Goal: Task Accomplishment & Management: Complete application form

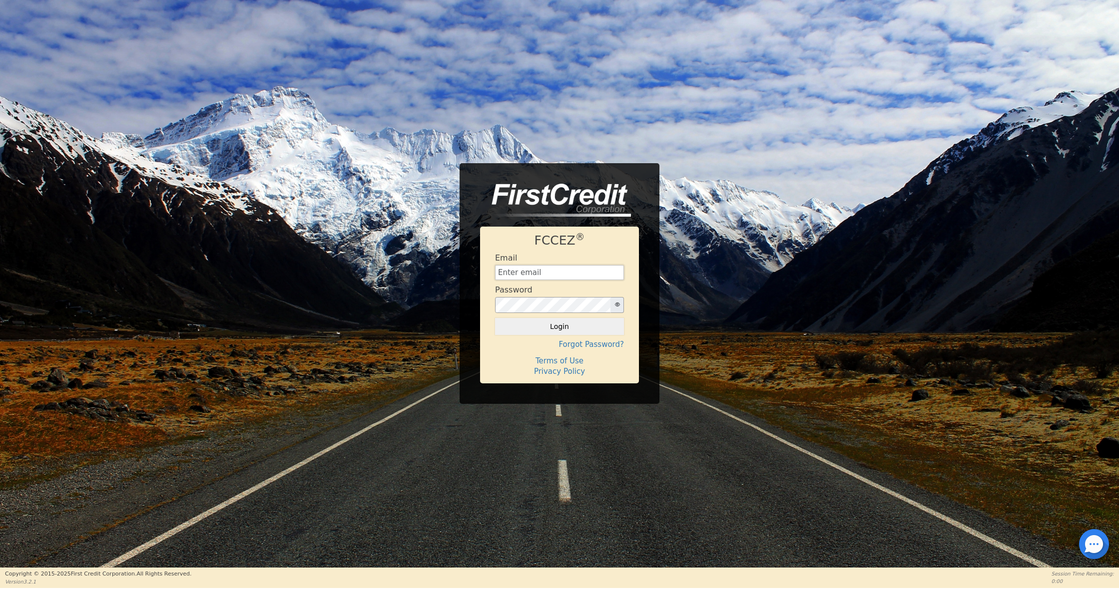
type input "[EMAIL_ADDRESS][DOMAIN_NAME]"
click at [559, 327] on button "Login" at bounding box center [559, 326] width 129 height 17
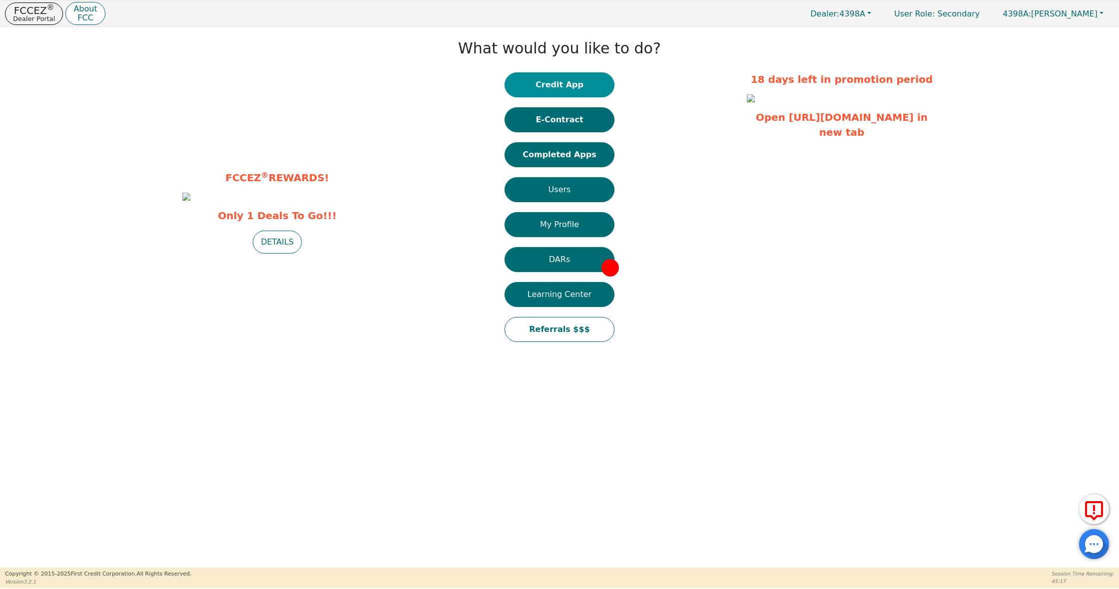
click at [549, 96] on button "Credit App" at bounding box center [559, 84] width 110 height 25
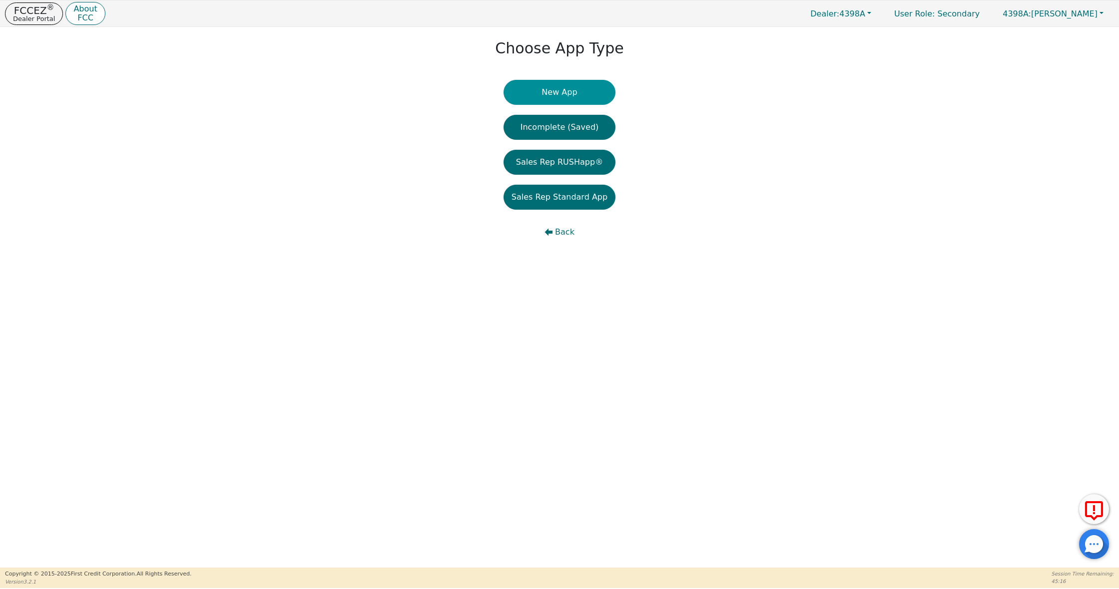
click at [568, 92] on button "New App" at bounding box center [559, 92] width 112 height 25
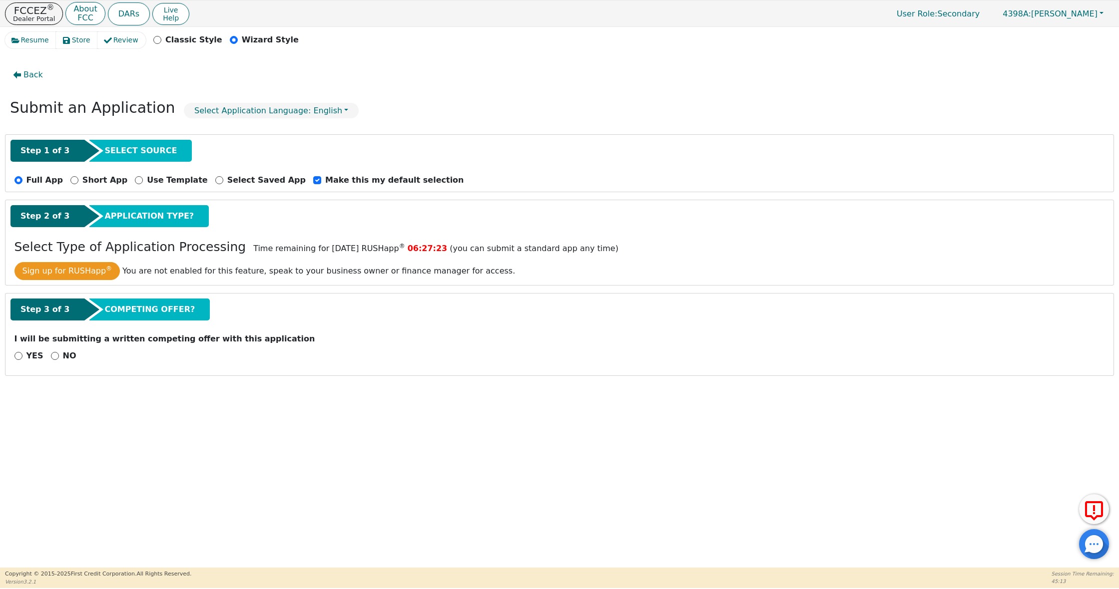
click at [58, 359] on div "NO" at bounding box center [63, 356] width 25 height 12
click at [53, 359] on input "NO" at bounding box center [55, 356] width 8 height 8
radio input "true"
click at [80, 397] on div "Step 3 of 3 COMPETING OFFER? I will be submitting a written competing offer wit…" at bounding box center [559, 350] width 1108 height 112
click at [81, 388] on button "Next Step" at bounding box center [79, 382] width 130 height 23
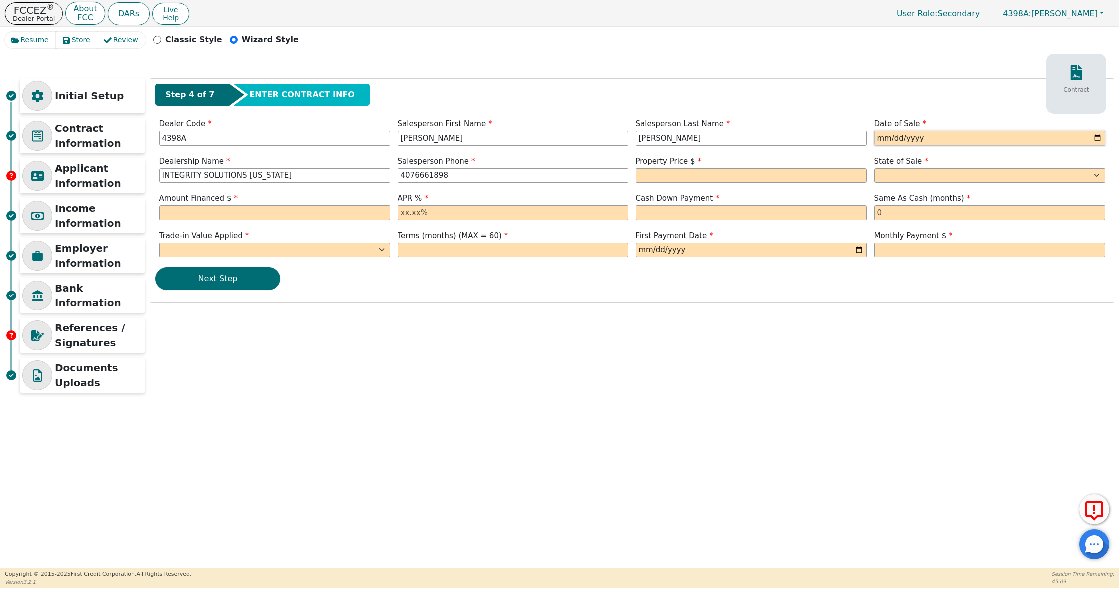
click at [876, 137] on input "date" at bounding box center [989, 138] width 231 height 15
type input "[DATE]"
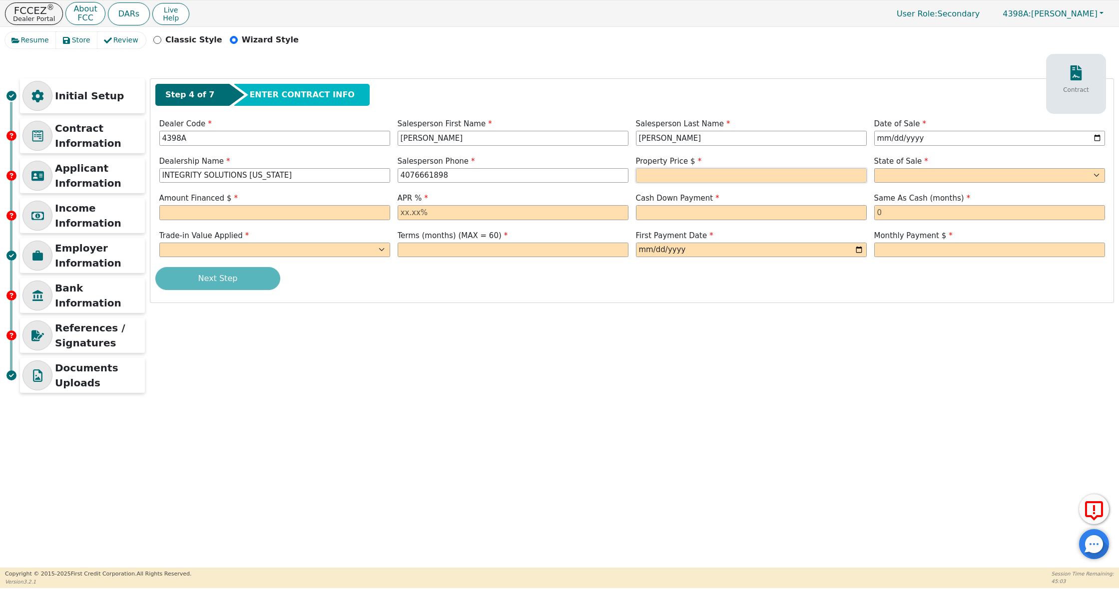
type input "[PHONE_NUMBER]"
type input "8490.00"
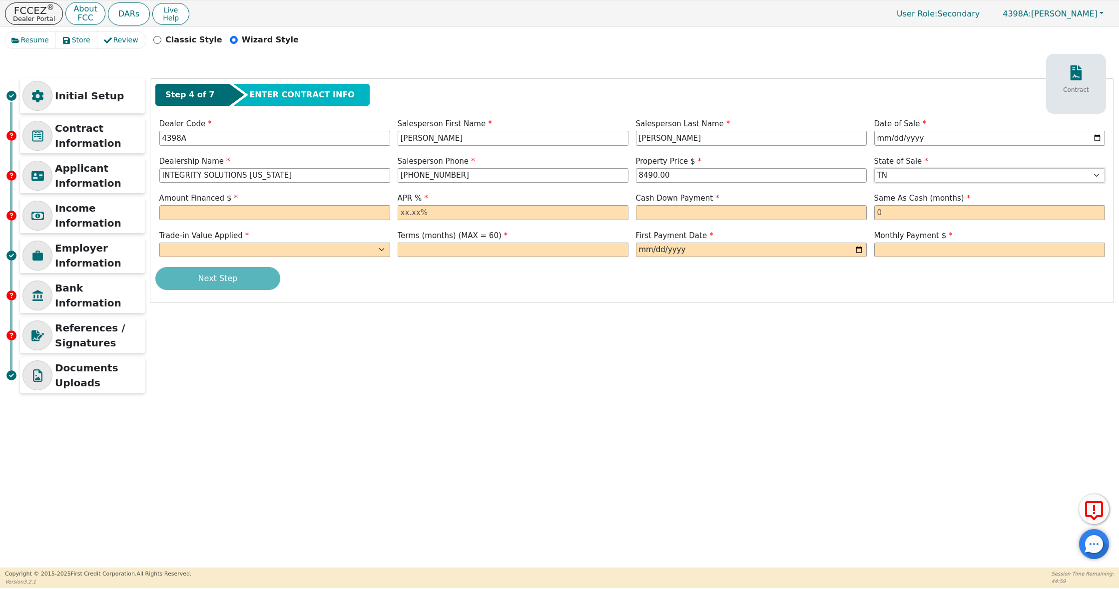
select select "[GEOGRAPHIC_DATA]"
type input "8490.00"
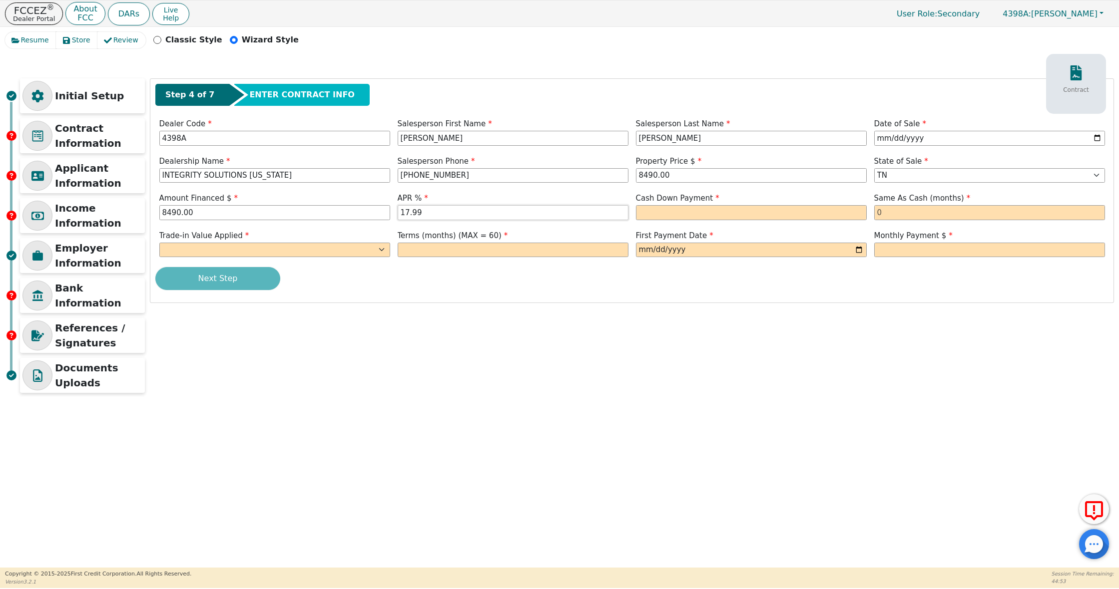
type input "17.99"
type input "0.00"
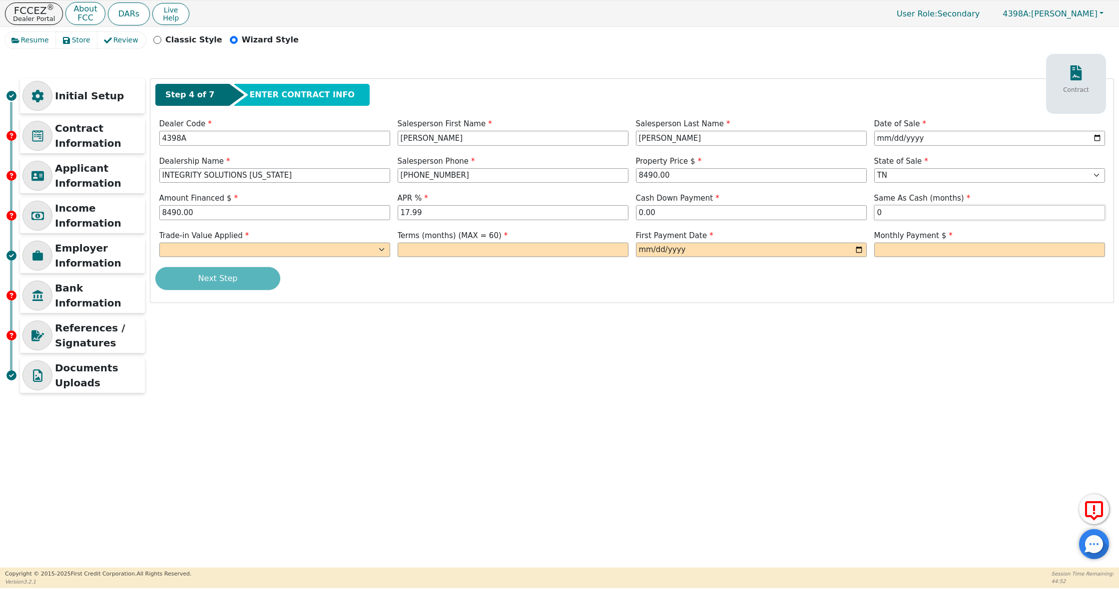
type input "0"
select select "n"
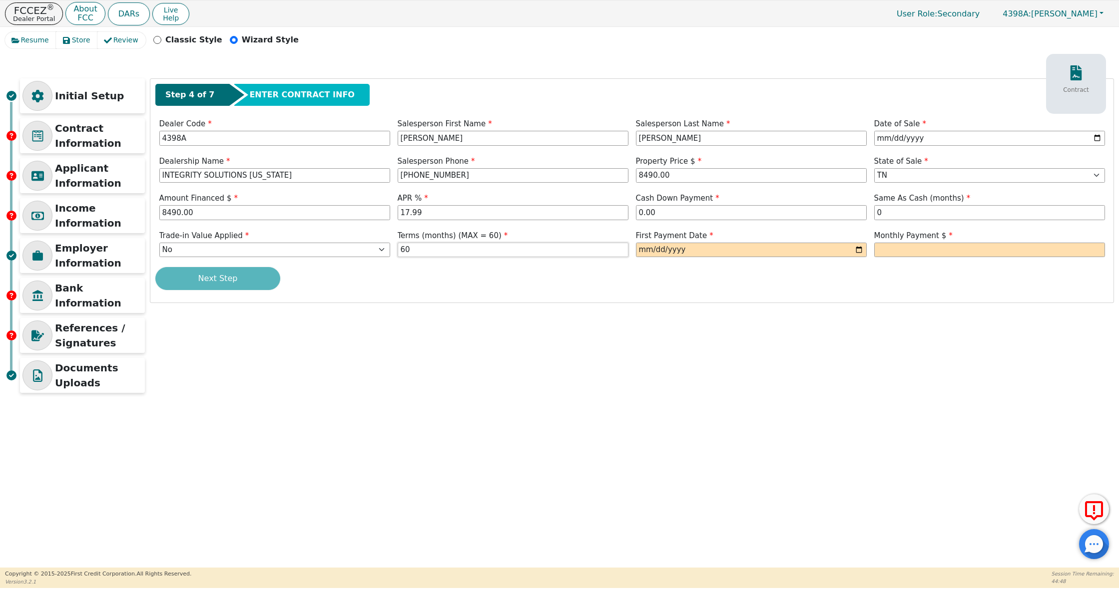
type input "60"
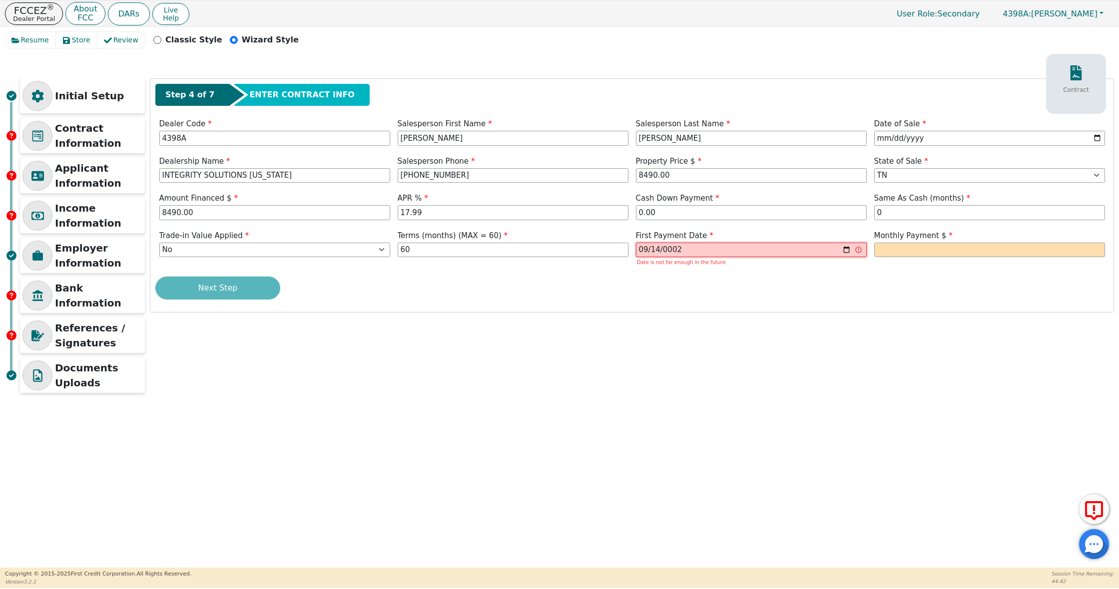
type input "0025-09-14"
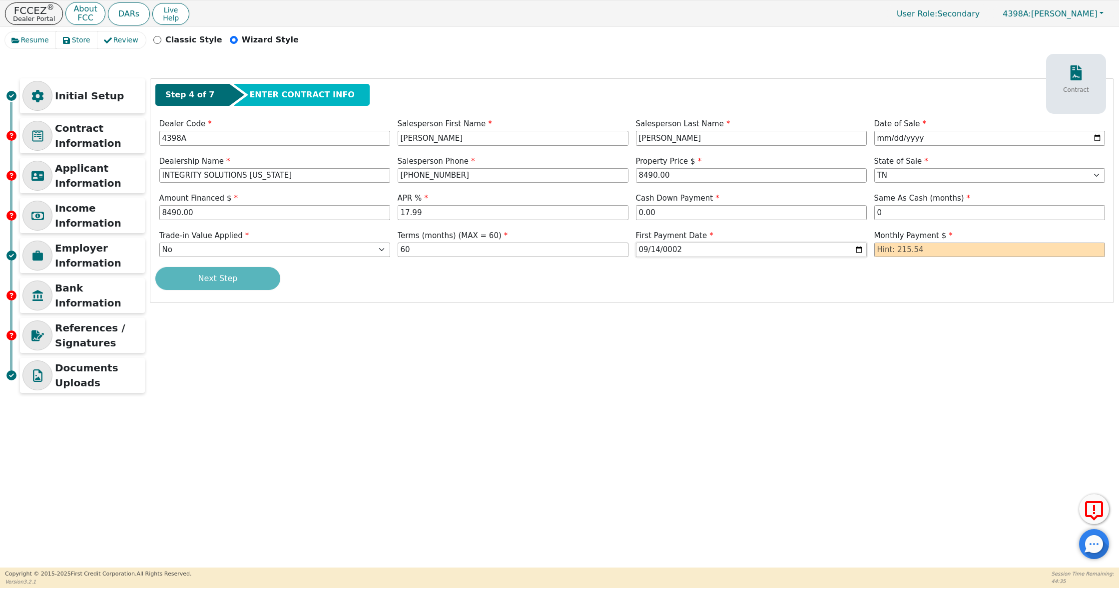
type input "[DATE]"
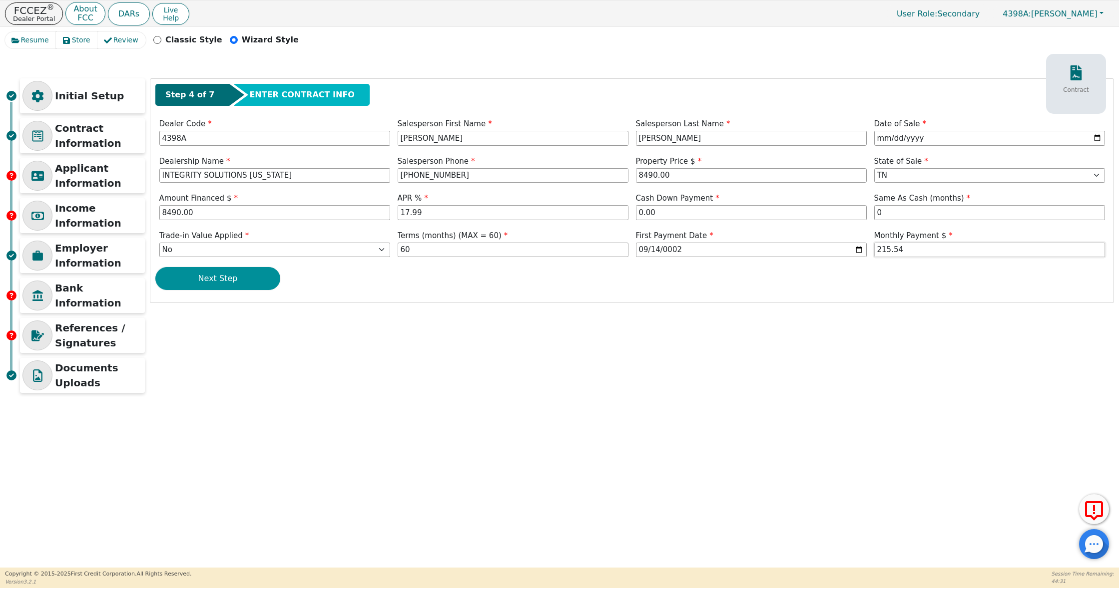
type input "215.54"
click at [225, 282] on button "Next Step" at bounding box center [217, 278] width 125 height 23
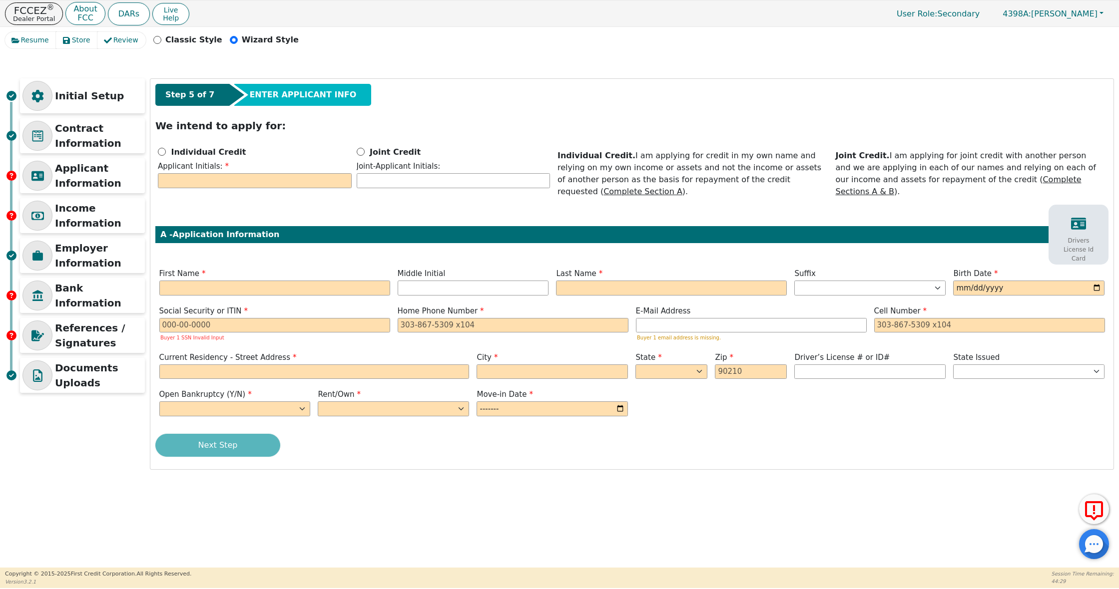
click at [355, 153] on div "Joint Credit Joint-Applicant Initials:" at bounding box center [453, 168] width 199 height 45
click at [361, 151] on input "Joint Credit" at bounding box center [361, 152] width 8 height 8
radio input "true"
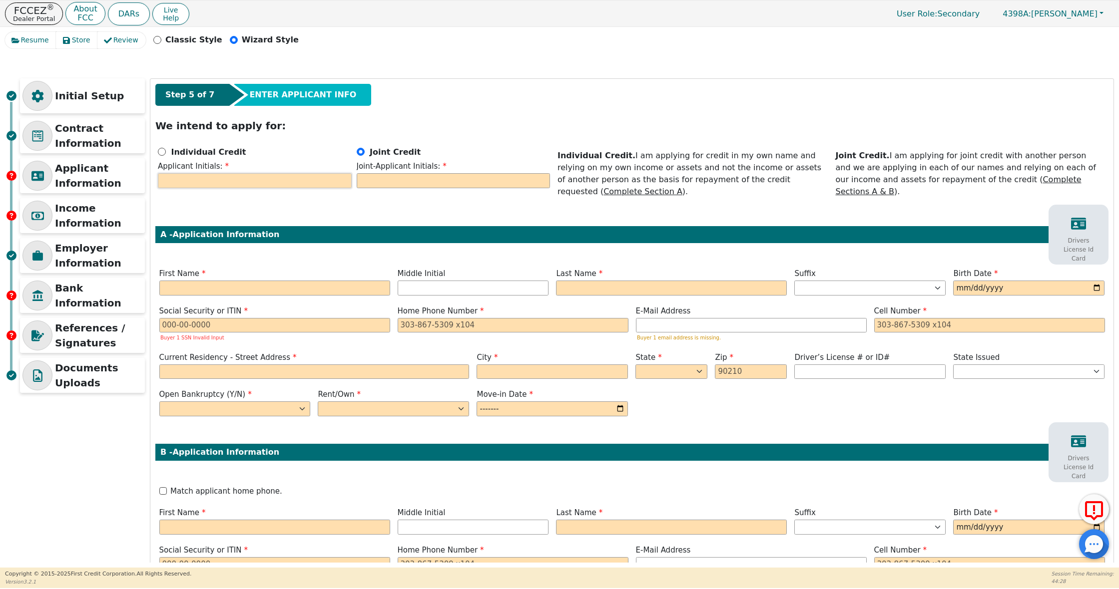
click at [292, 174] on input "text" at bounding box center [255, 180] width 194 height 15
type input "CM"
click at [414, 187] on input "text" at bounding box center [454, 180] width 194 height 15
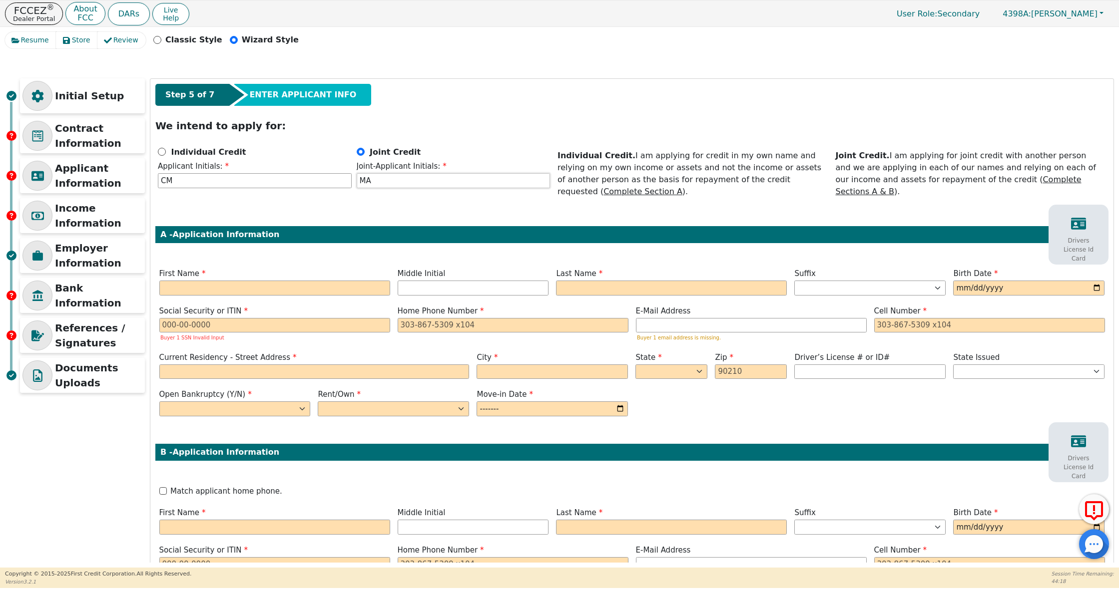
type input "MA"
type input "C"
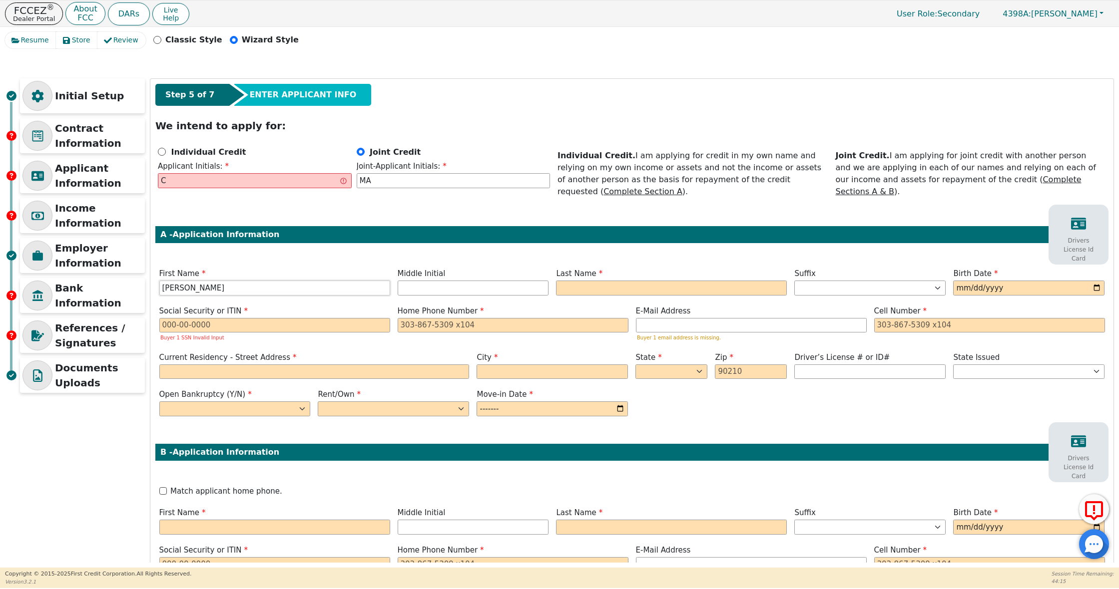
type input "[PERSON_NAME]"
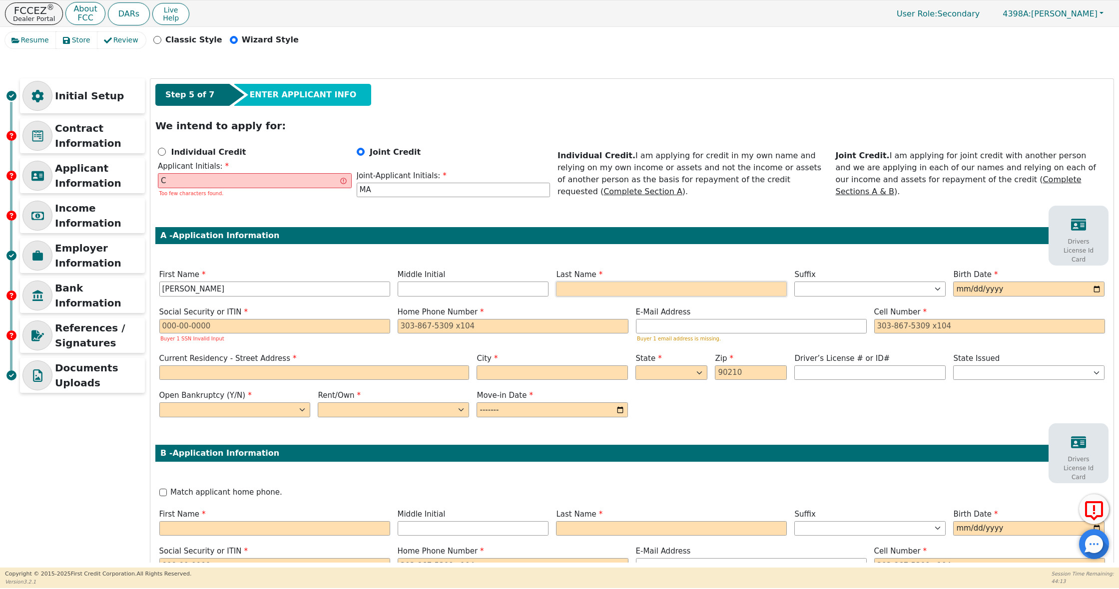
type input "CM"
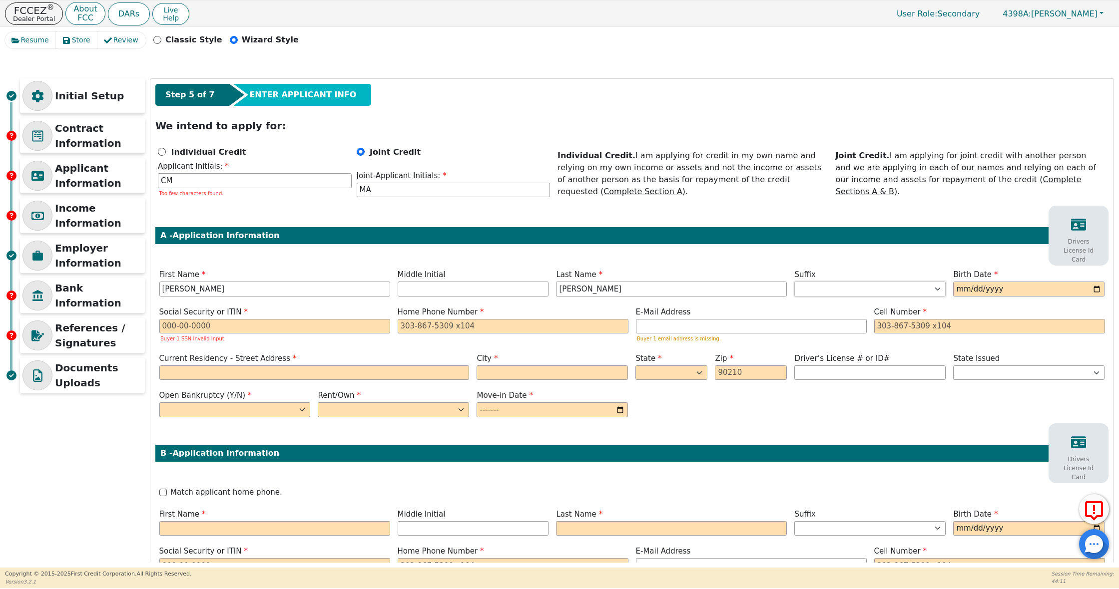
type input "[PERSON_NAME]"
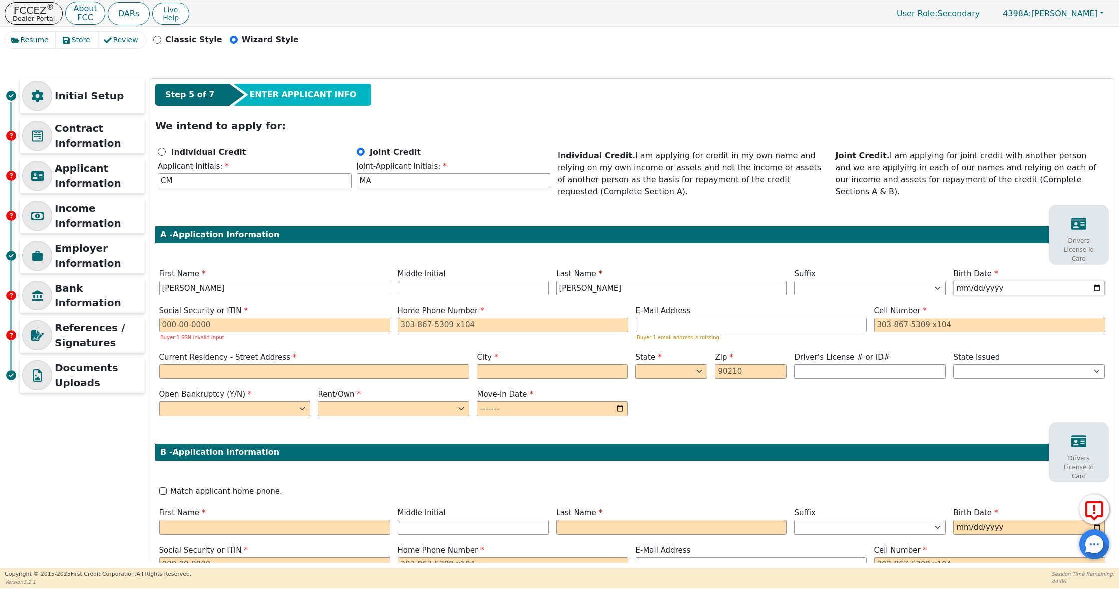
type input "[DATE]"
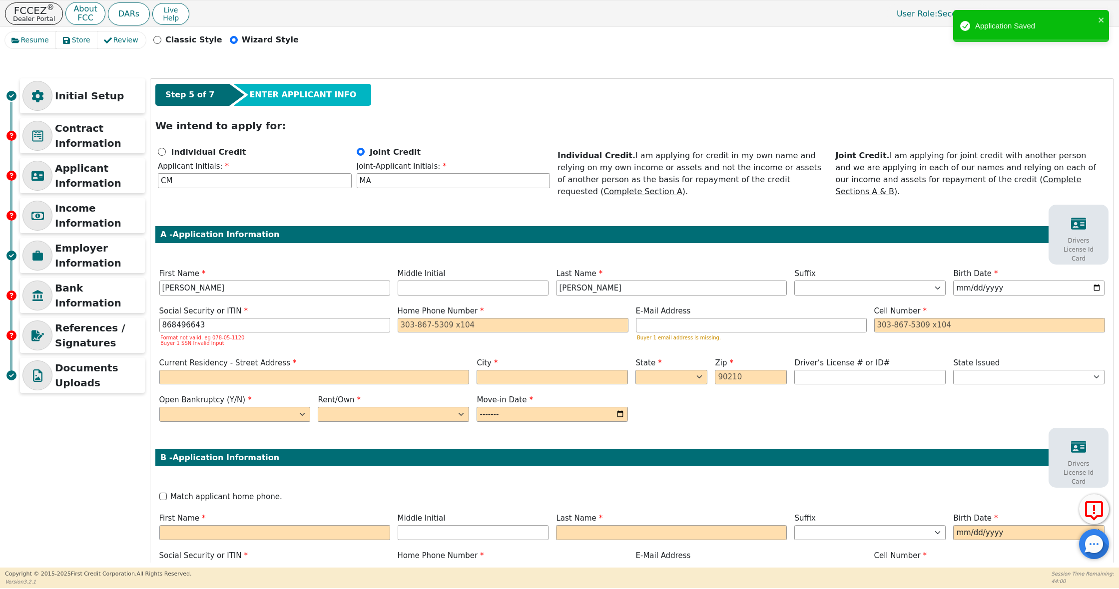
type input "***-**-6643"
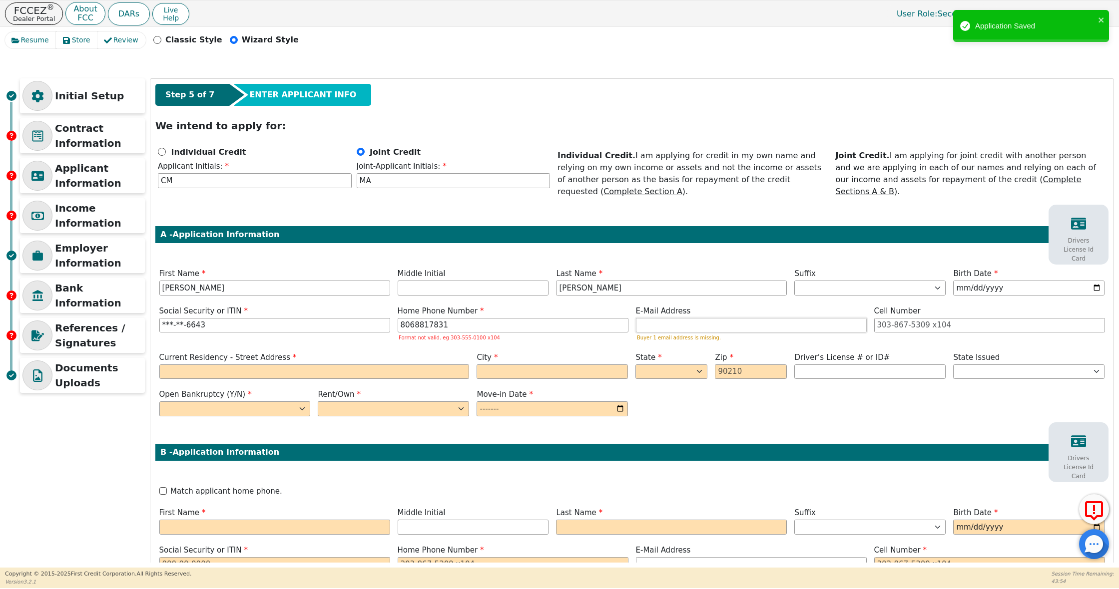
type input "[PHONE_NUMBER]"
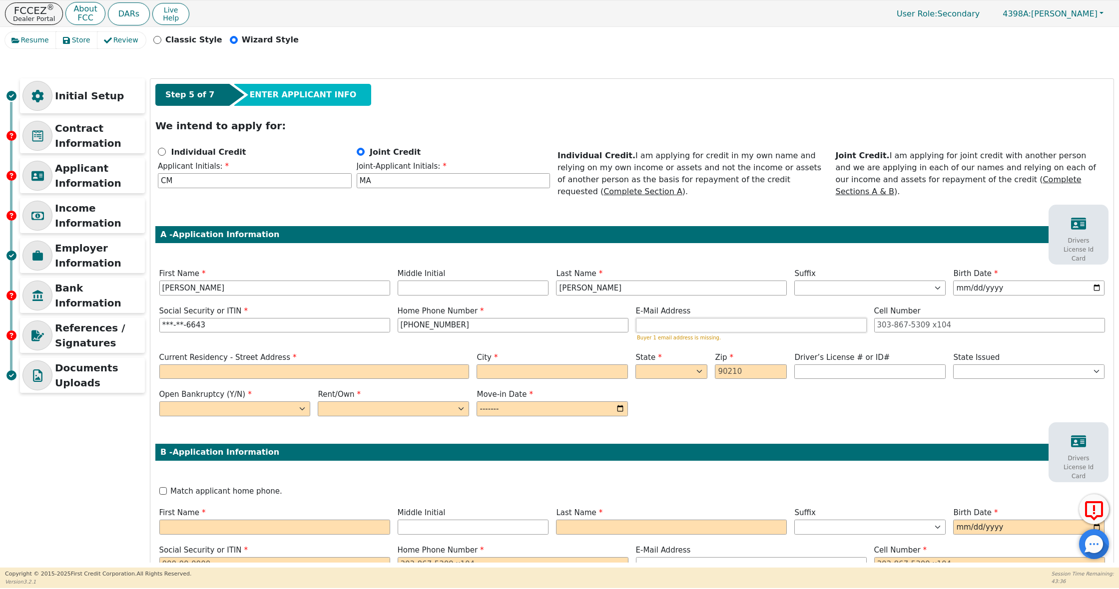
paste input "[EMAIL_ADDRESS][DOMAIN_NAME]"
type input "[EMAIL_ADDRESS][DOMAIN_NAME]"
type input "[PHONE_NUMBER]"
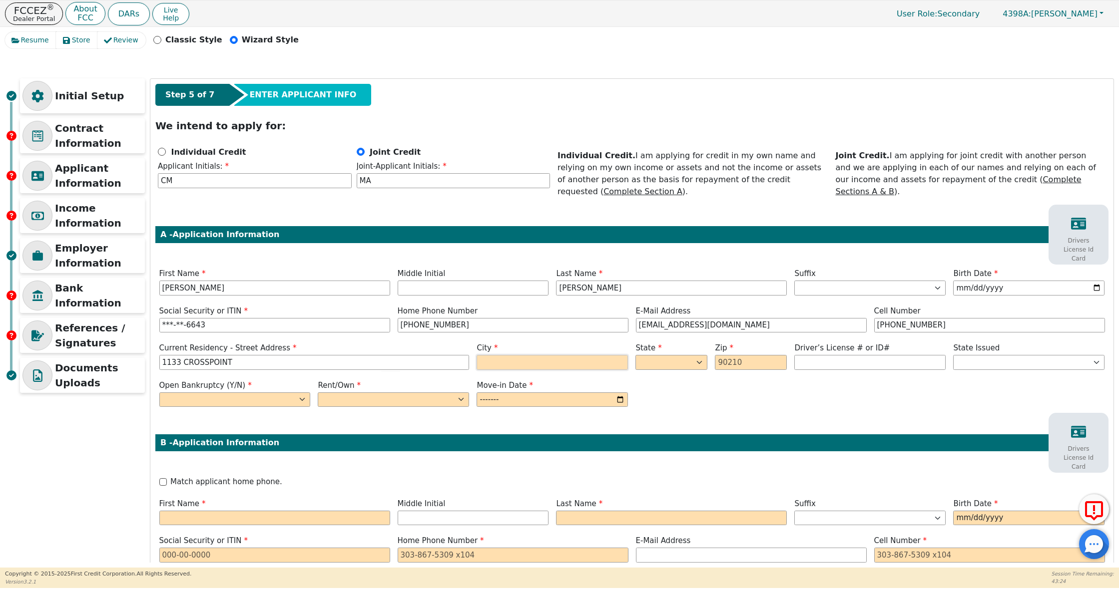
type input "1133 CROSSPOINT"
type input "HEREFORD"
select select "[GEOGRAPHIC_DATA]"
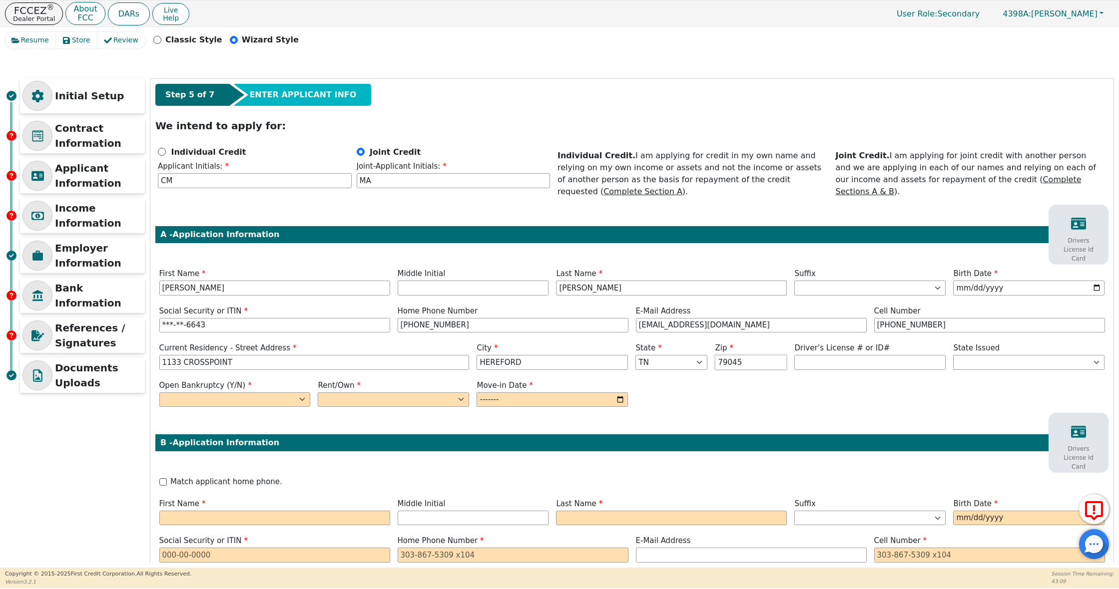
type input "79045"
select select "n"
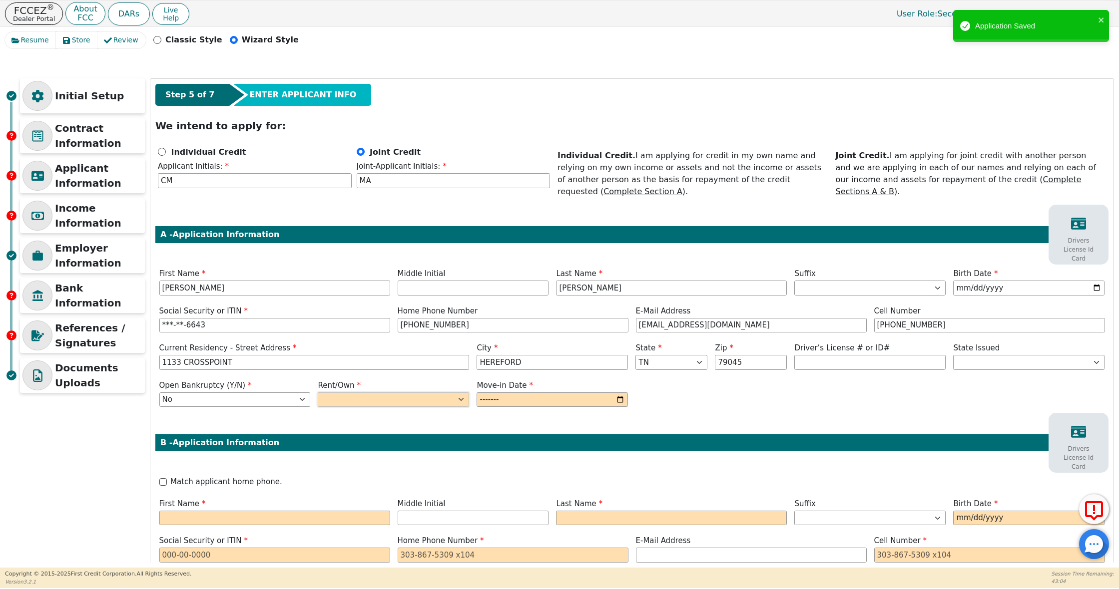
select select "Own"
click at [492, 393] on input "month" at bounding box center [552, 400] width 151 height 15
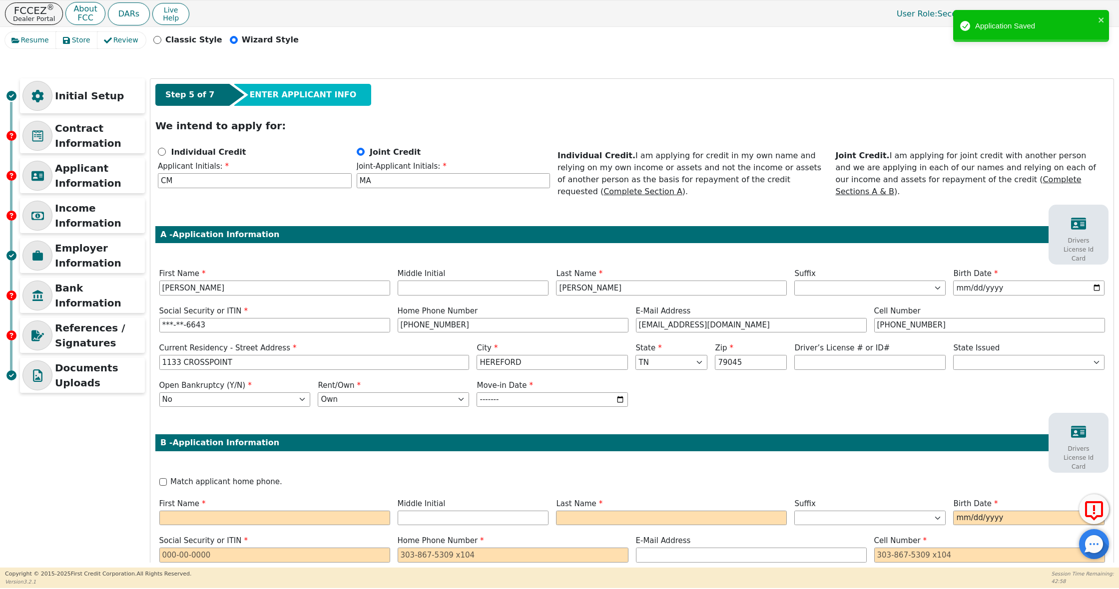
type input "2020-01"
click at [487, 477] on div "Match applicant home phone." at bounding box center [632, 482] width 946 height 11
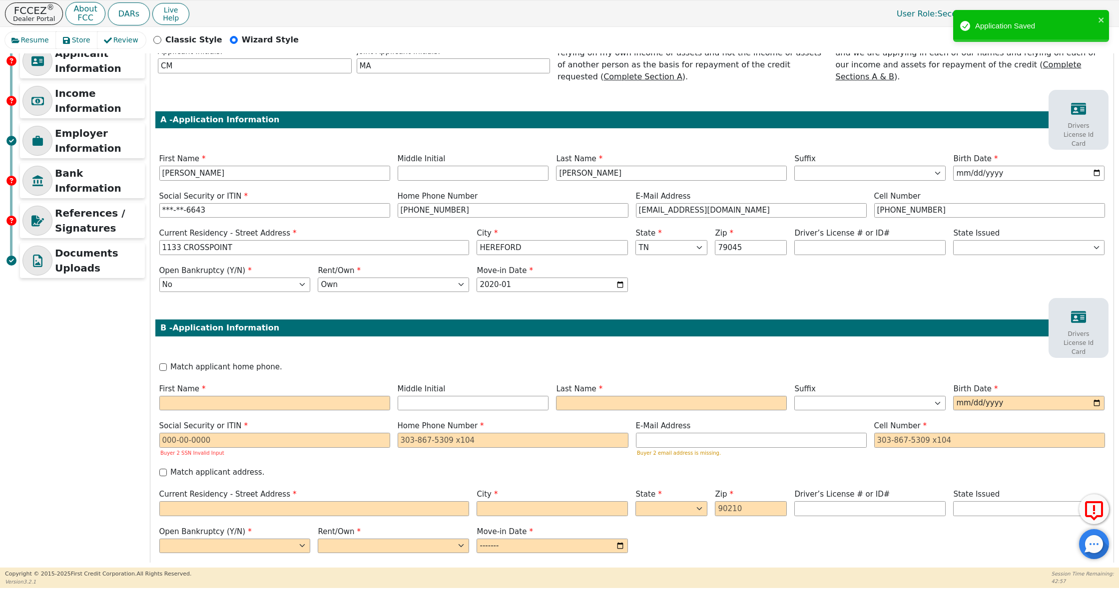
scroll to position [153, 0]
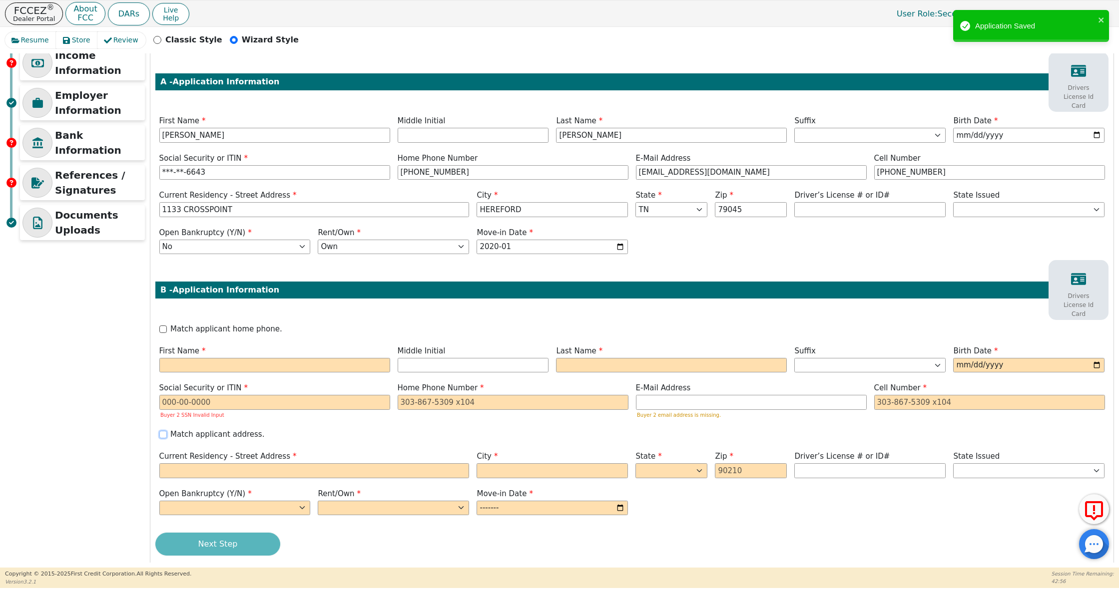
click at [162, 431] on input "Match applicant address." at bounding box center [162, 434] width 7 height 7
checkbox input "true"
type input "1133 CROSSPOINT"
type input "HEREFORD"
select select "[GEOGRAPHIC_DATA]"
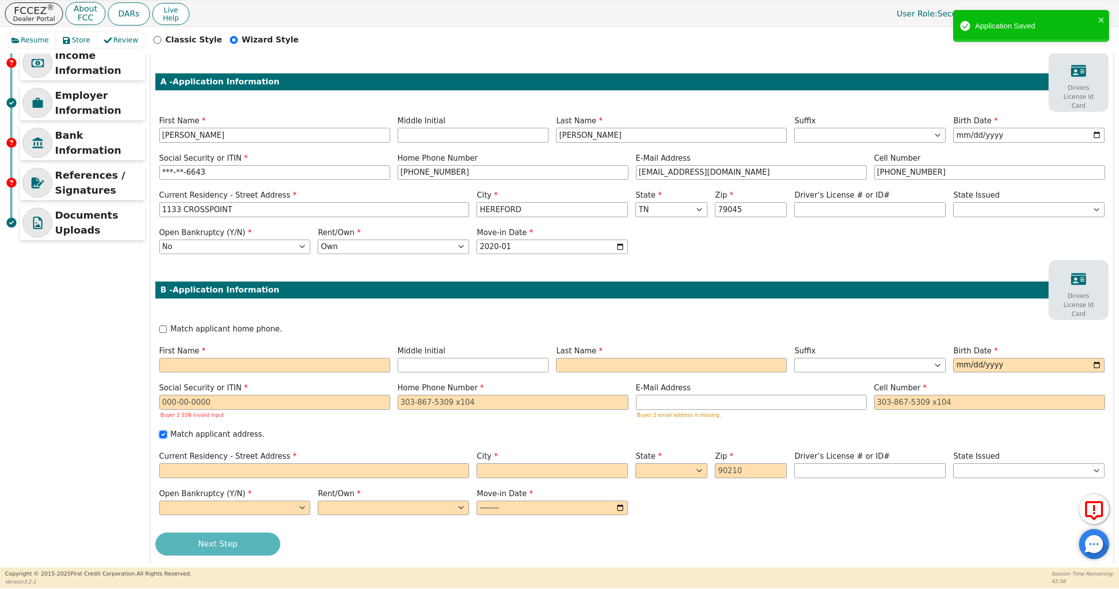
type input "79045"
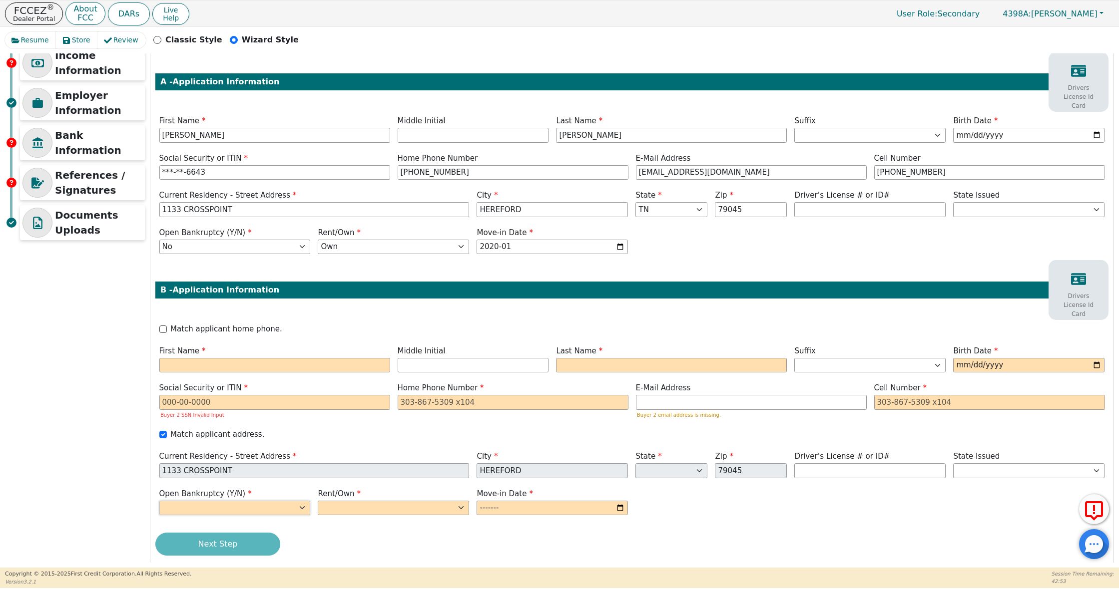
select select "n"
select select "Own"
click at [527, 501] on input "month" at bounding box center [552, 508] width 151 height 15
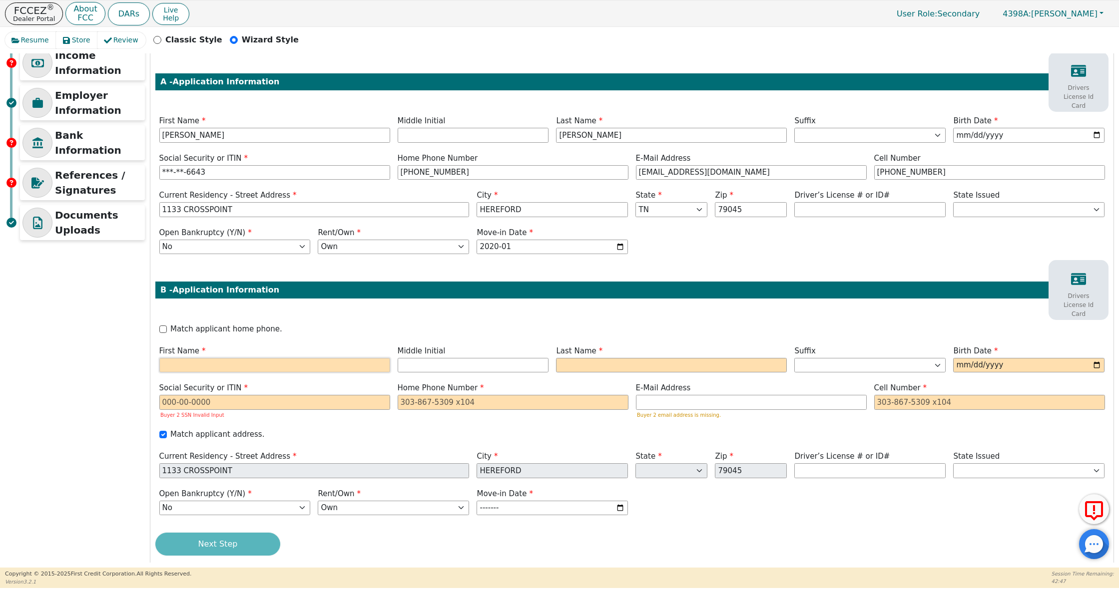
type input "2020-01"
click at [330, 358] on input "text" at bounding box center [274, 365] width 231 height 15
type input "M"
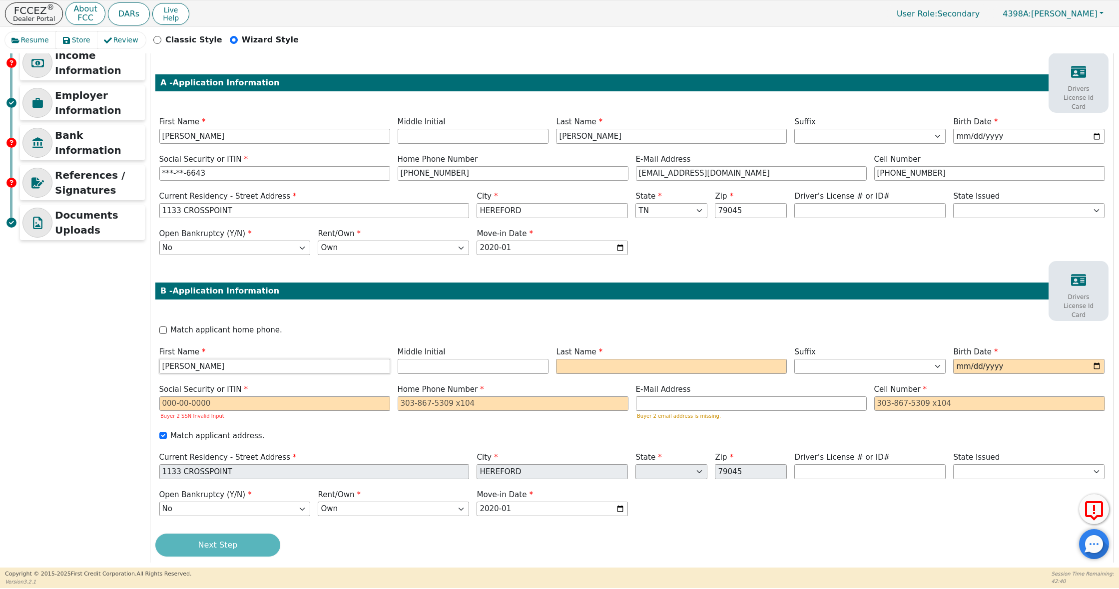
type input "[PERSON_NAME]"
type input "MA"
type input "[PERSON_NAME]"
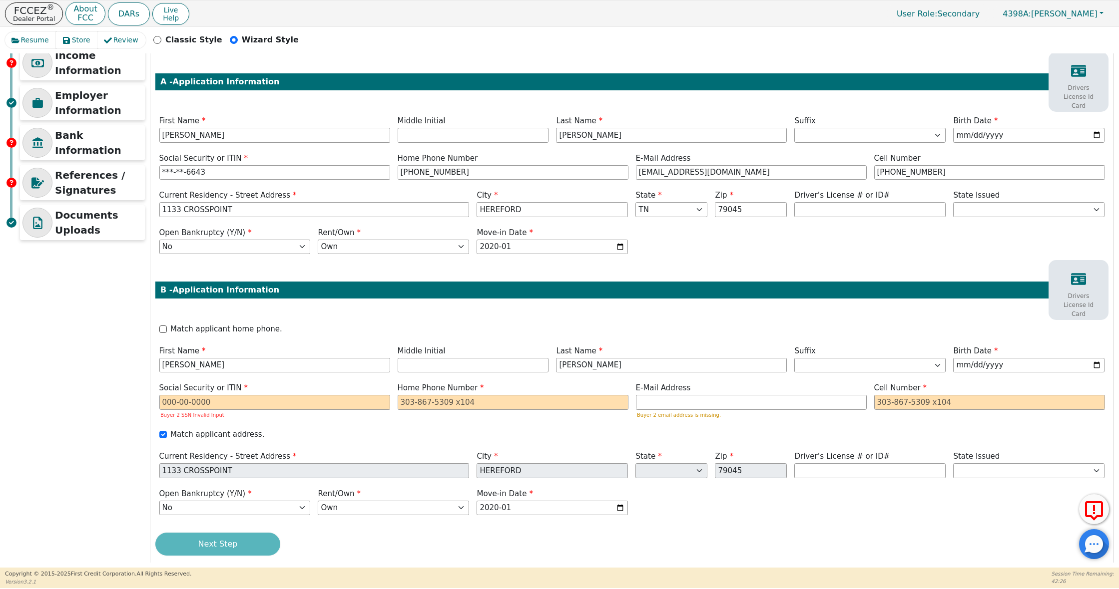
type input "[DATE]"
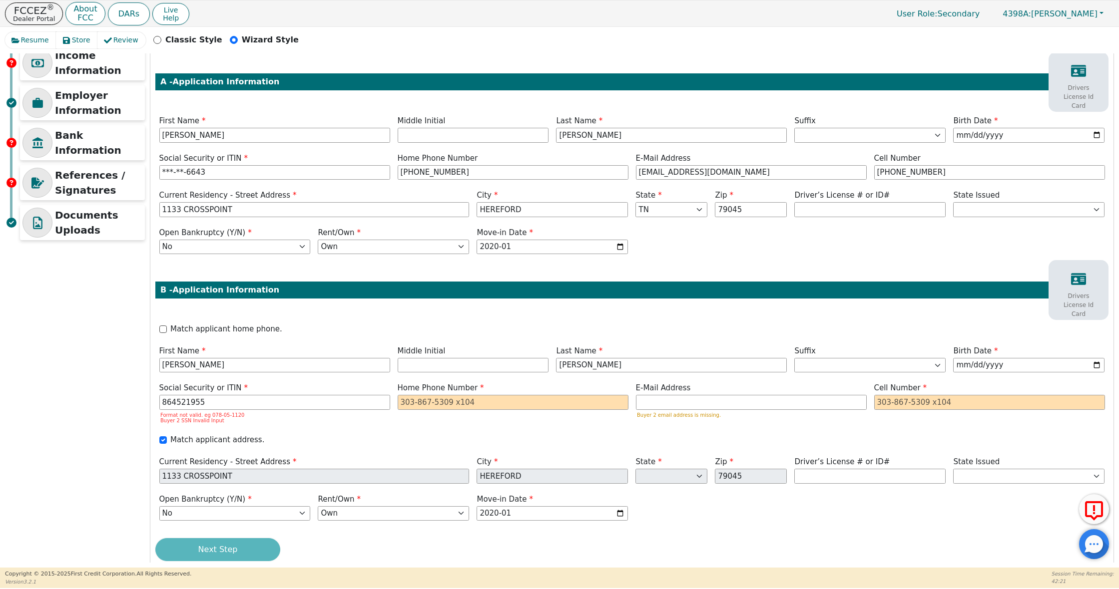
type input "***-**-1955"
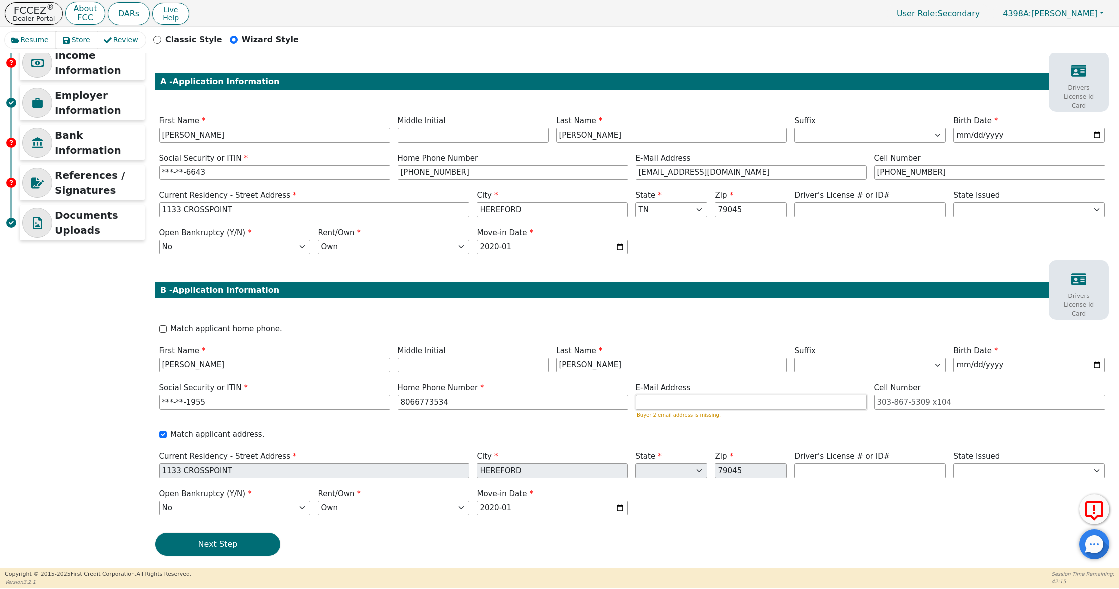
type input "[PHONE_NUMBER]"
paste input "[EMAIL_ADDRESS][DOMAIN_NAME]"
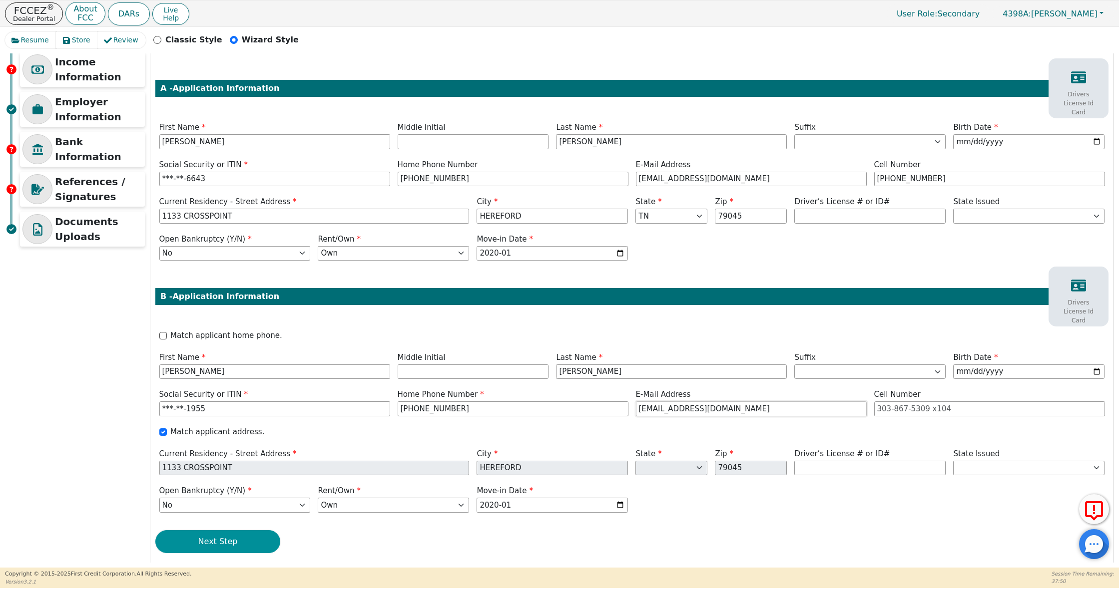
type input "[EMAIL_ADDRESS][DOMAIN_NAME]"
click at [265, 530] on button "Next Step" at bounding box center [217, 541] width 125 height 23
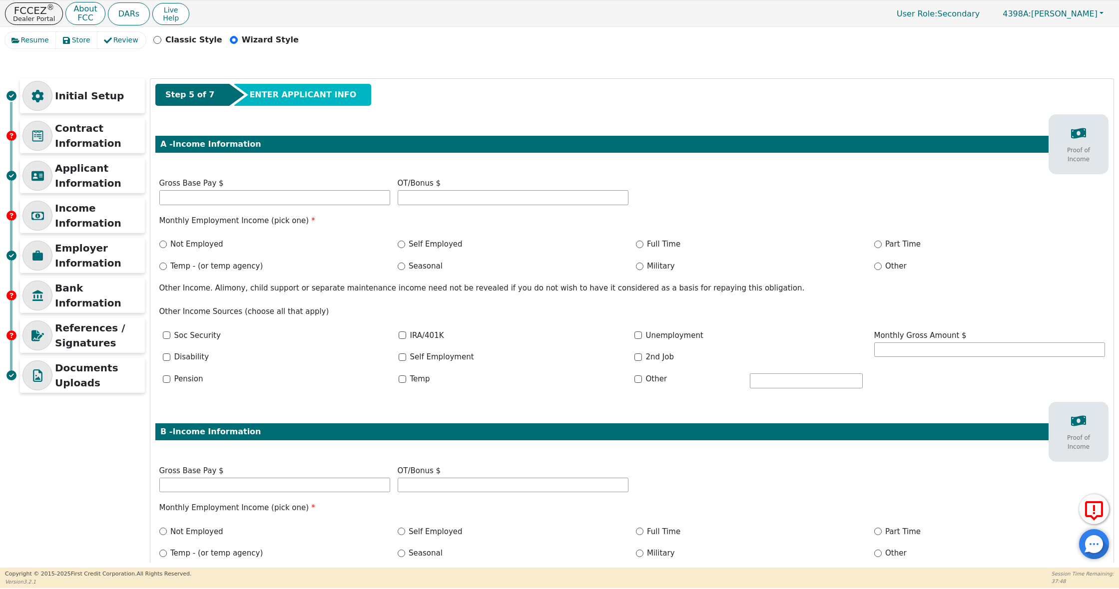
scroll to position [0, 0]
click at [323, 199] on input "text" at bounding box center [274, 197] width 231 height 15
type input "35000.00"
click at [415, 244] on label "Self Employed" at bounding box center [436, 244] width 54 height 11
click at [405, 244] on input "Self Employed" at bounding box center [401, 244] width 7 height 7
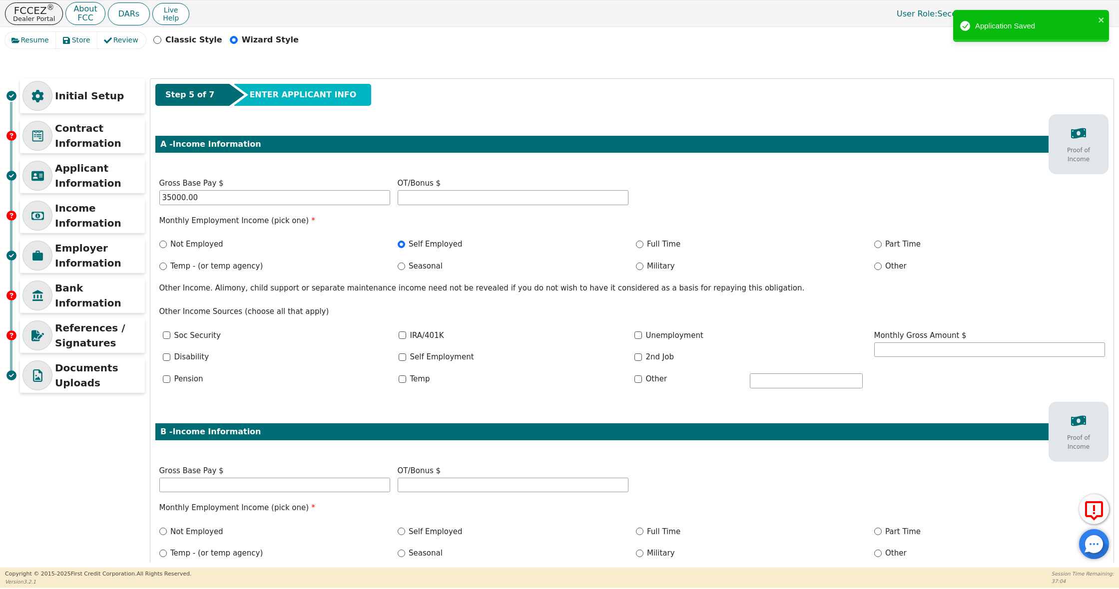
radio input "true"
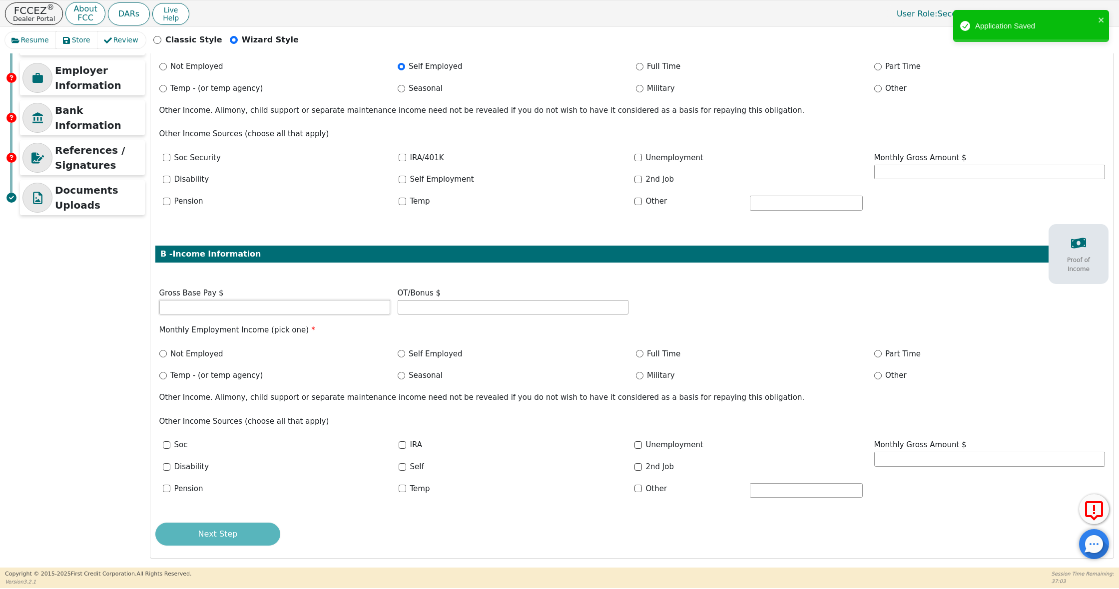
click at [289, 310] on input "text" at bounding box center [274, 307] width 231 height 15
type input "1600.00"
click at [443, 353] on label "Self Employed" at bounding box center [436, 354] width 54 height 11
click at [405, 353] on input "Self Employed" at bounding box center [401, 354] width 7 height 7
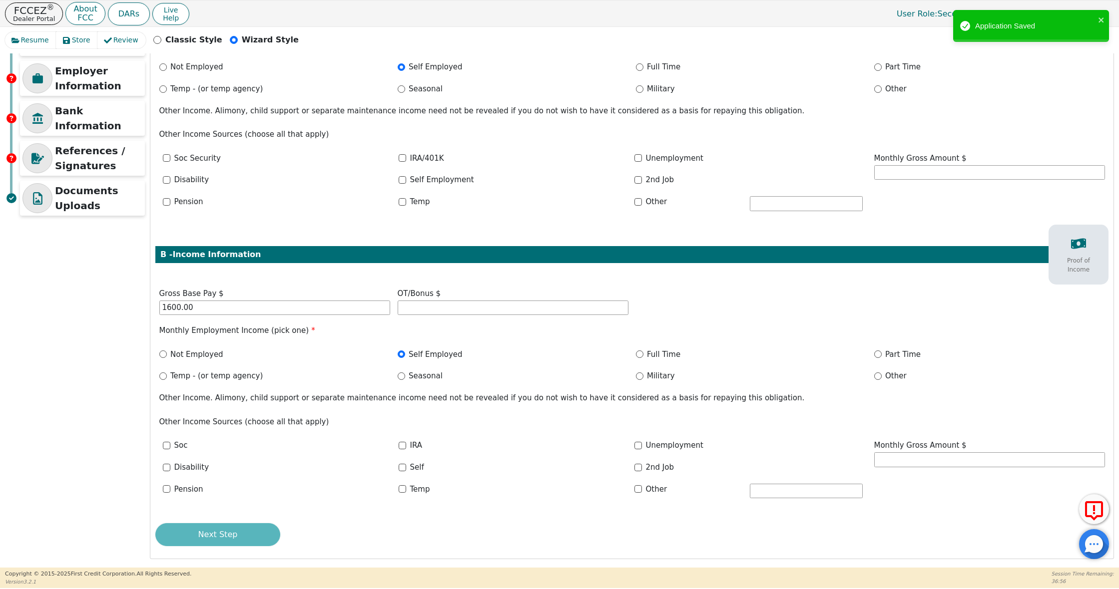
radio input "true"
click at [205, 534] on button "Next Step" at bounding box center [217, 534] width 125 height 23
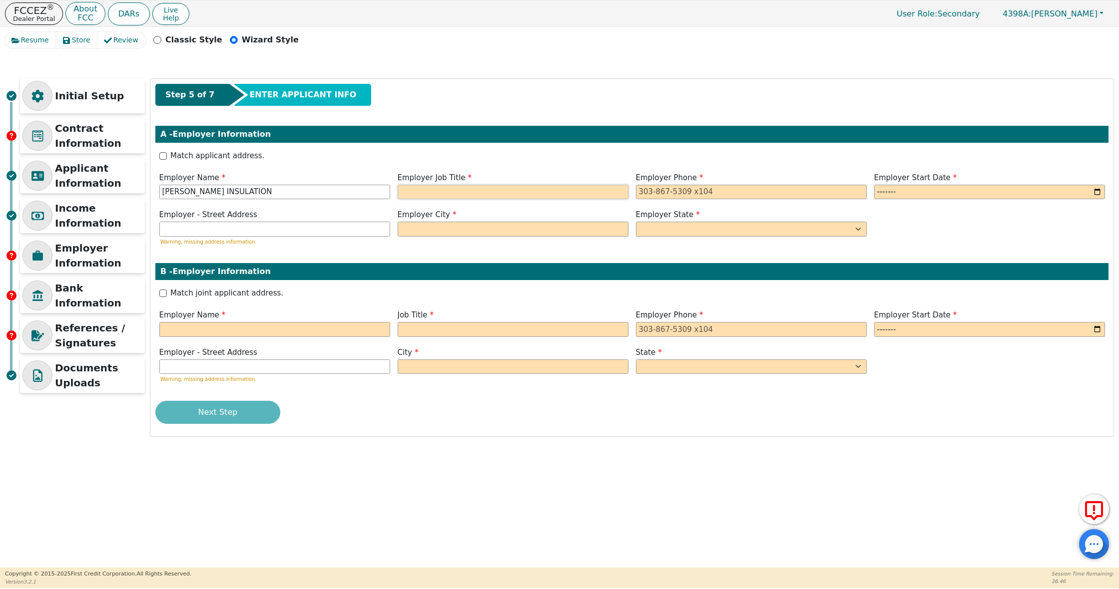
type input "[PERSON_NAME] INSULATION"
type input "D"
type input "CEO"
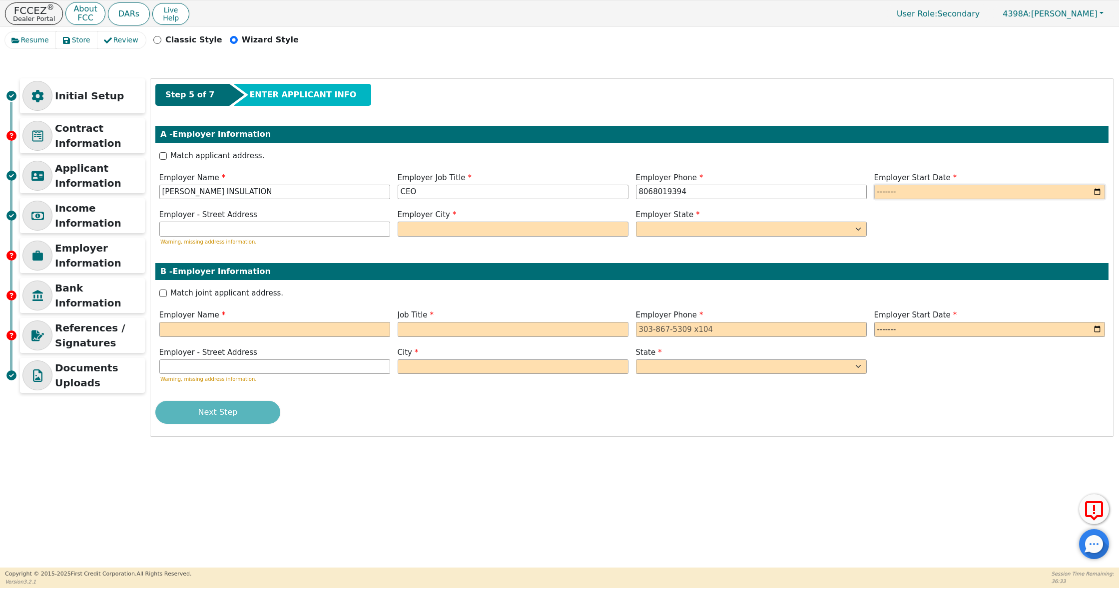
type input "[PHONE_NUMBER]"
click at [919, 186] on input "month" at bounding box center [989, 192] width 231 height 15
type input "2021-01"
type input "T"
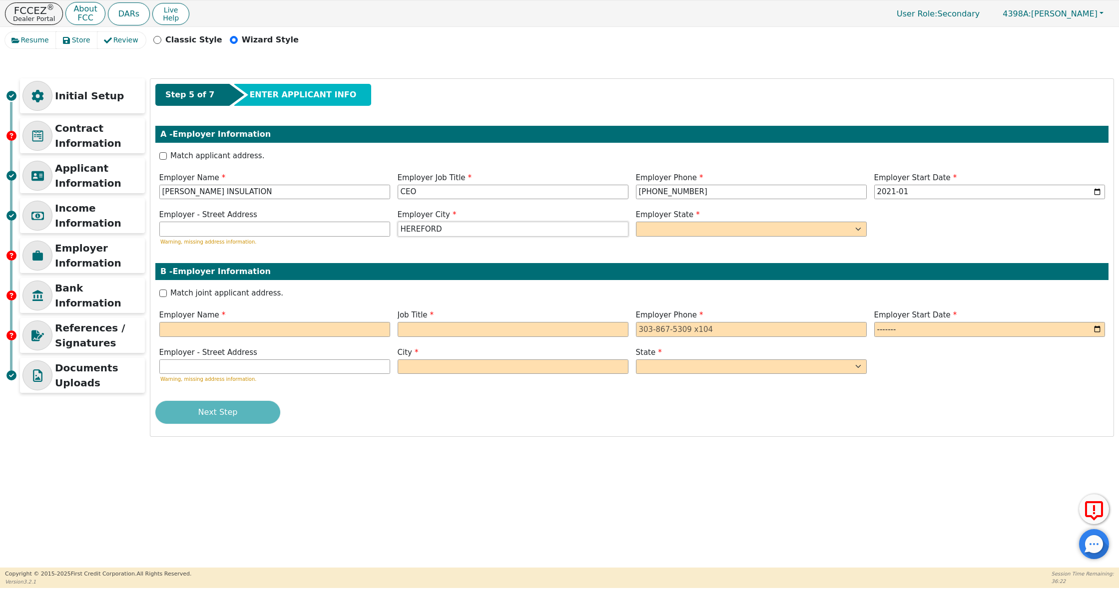
type input "HEREFORD"
select select "[GEOGRAPHIC_DATA]"
click at [224, 320] on div "Employer Name" at bounding box center [274, 323] width 231 height 27
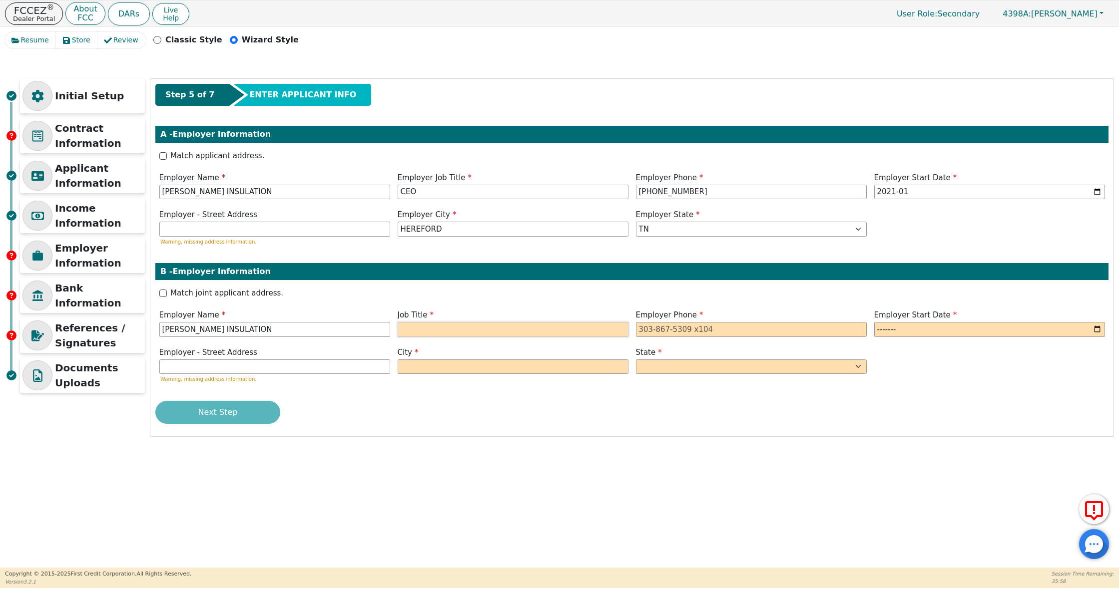
type input "[PERSON_NAME] INSULATION"
drag, startPoint x: 422, startPoint y: 324, endPoint x: 285, endPoint y: 322, distance: 136.4
click at [285, 322] on div "Employer Name [PERSON_NAME] INSULATION Job Title CEO Employer Phone Employer St…" at bounding box center [631, 325] width 953 height 30
type input "MANAGER"
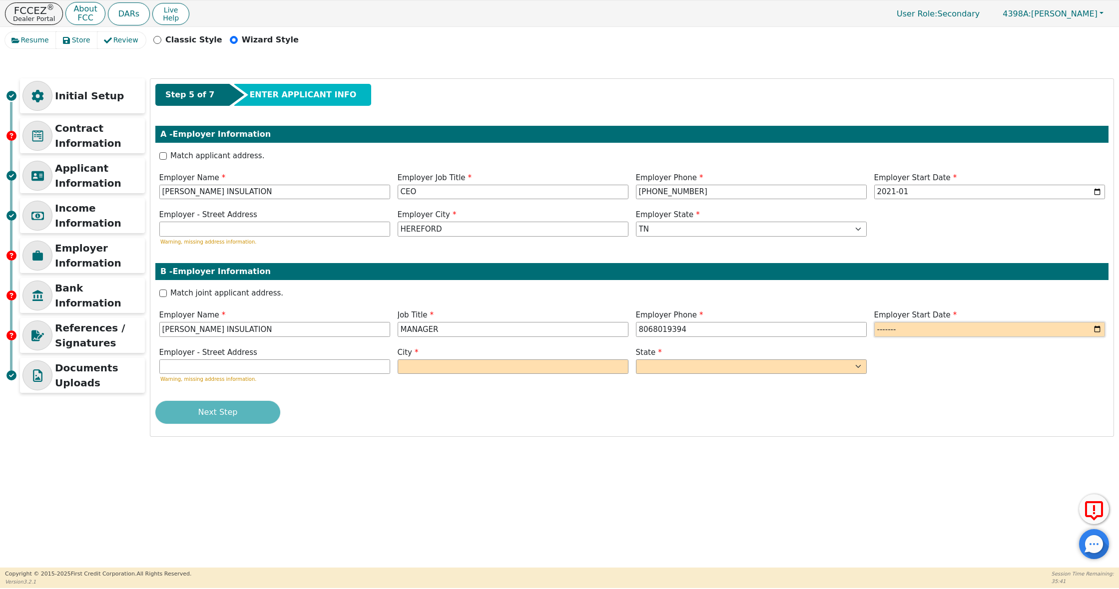
type input "[PHONE_NUMBER]"
click at [899, 326] on input "month" at bounding box center [989, 329] width 231 height 15
type input "2021-01"
click at [490, 372] on div "City" at bounding box center [513, 366] width 238 height 39
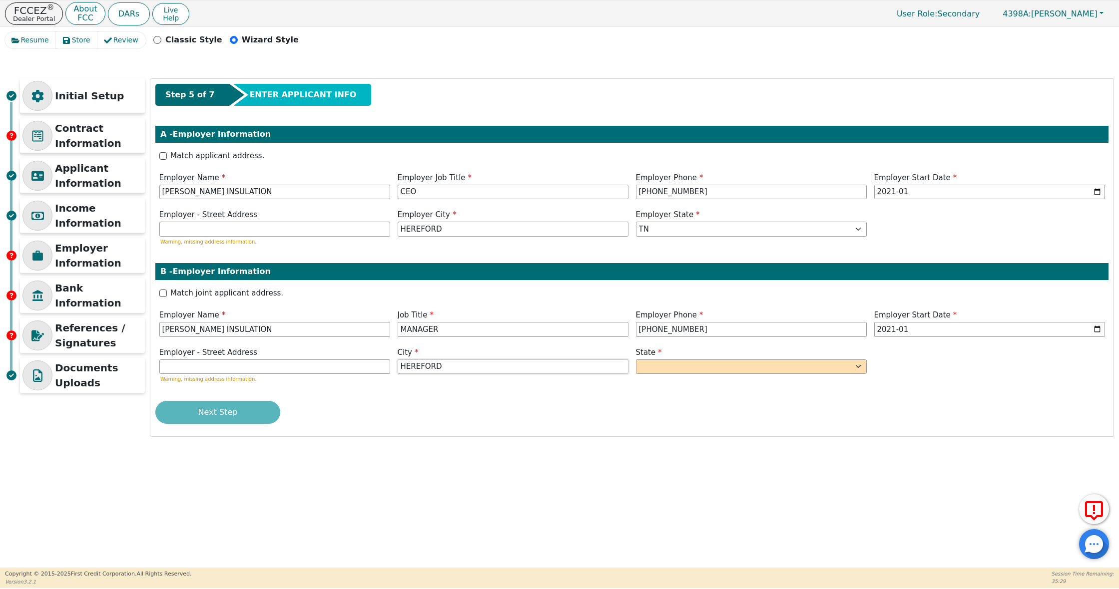
type input "HEREFORD"
select select "[GEOGRAPHIC_DATA]"
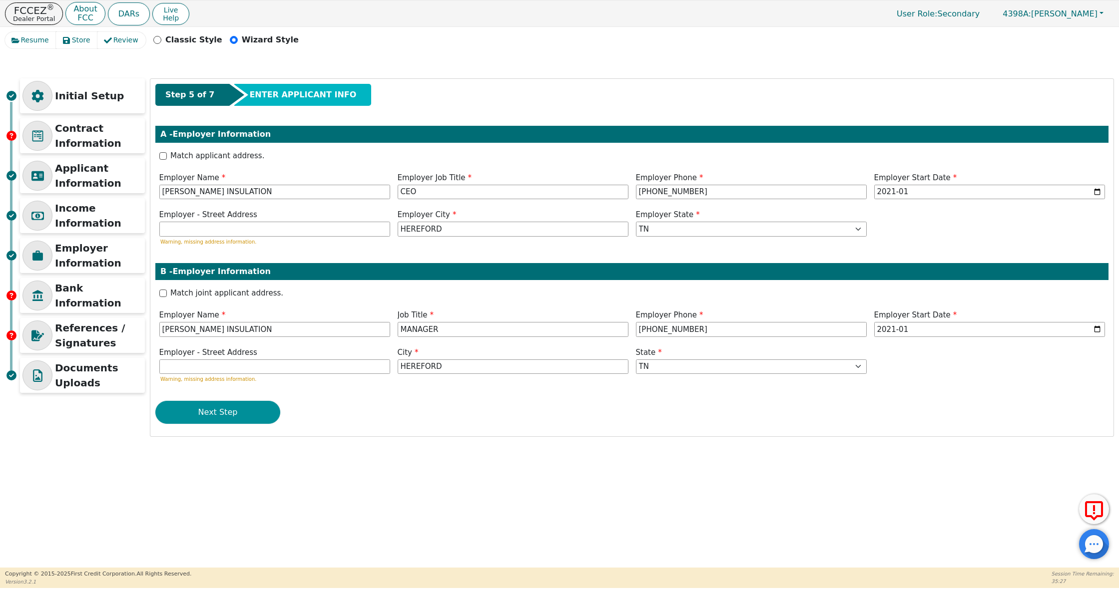
click at [241, 410] on button "Next Step" at bounding box center [217, 412] width 125 height 23
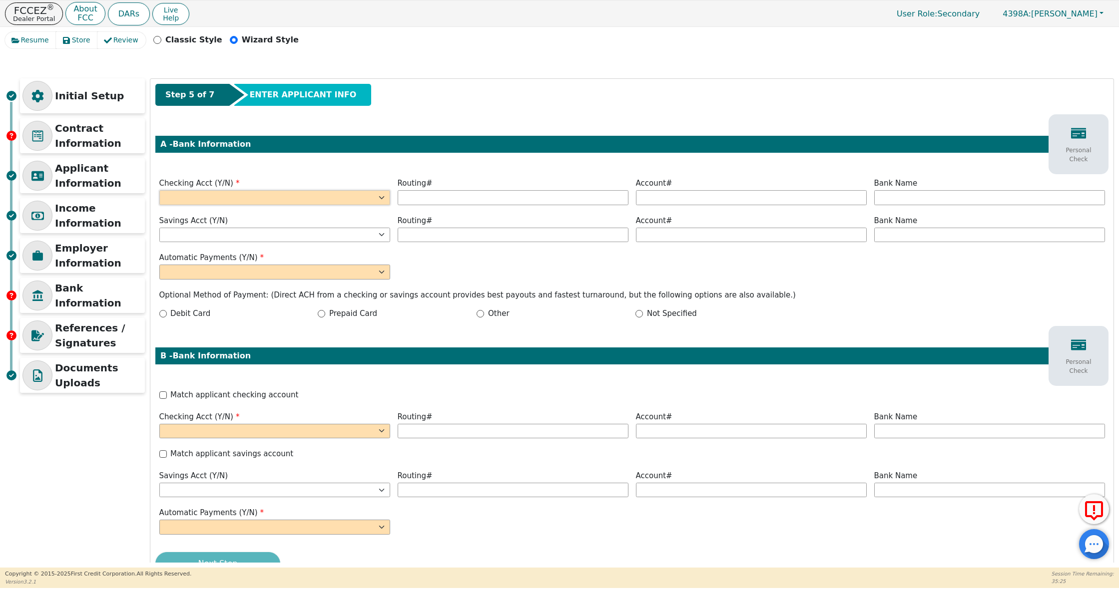
select select "y"
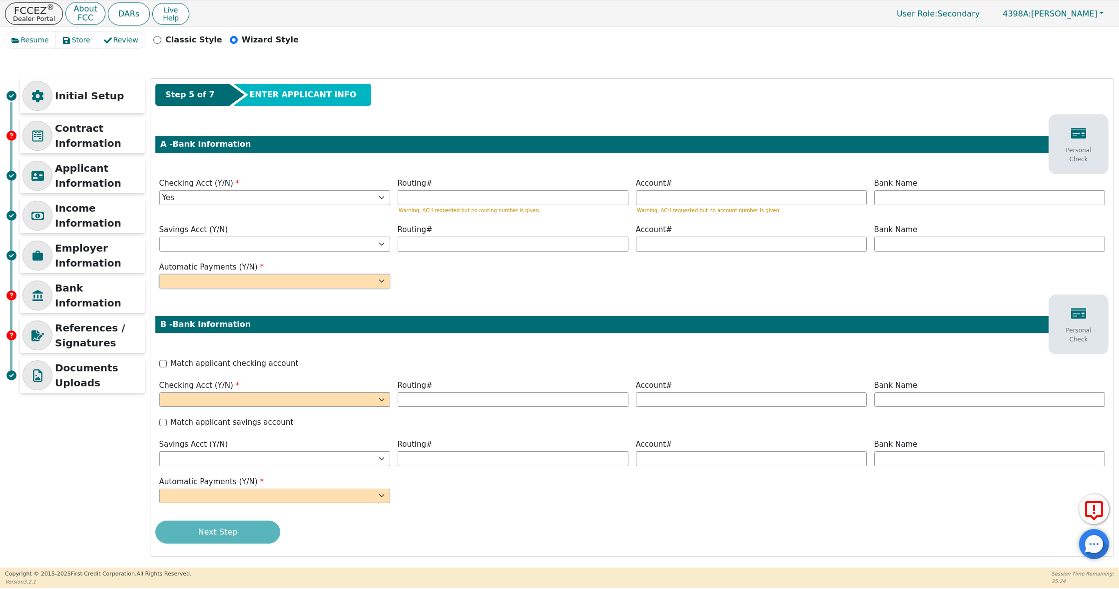
select select "y"
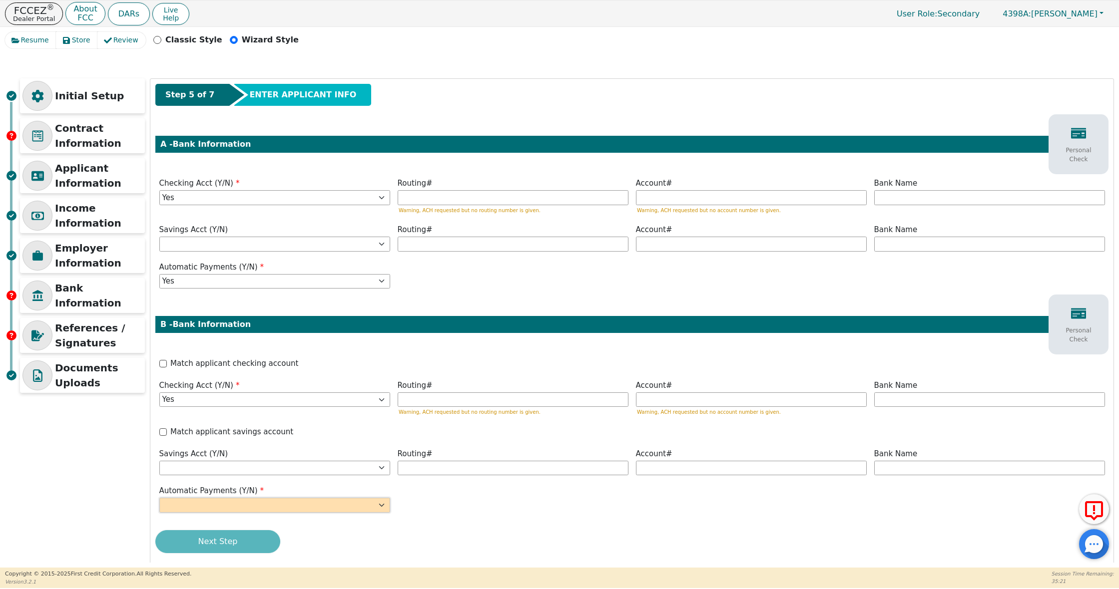
select select "y"
click at [157, 359] on div "Match applicant checking account" at bounding box center [631, 365] width 953 height 14
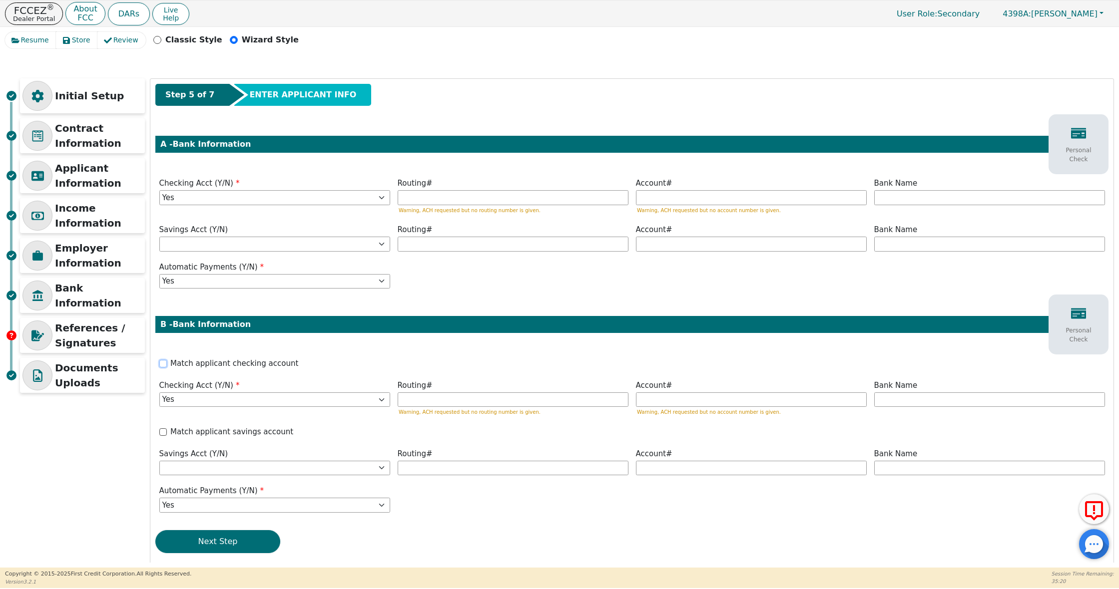
click at [160, 363] on input "Match applicant checking account" at bounding box center [162, 363] width 7 height 7
checkbox input "true"
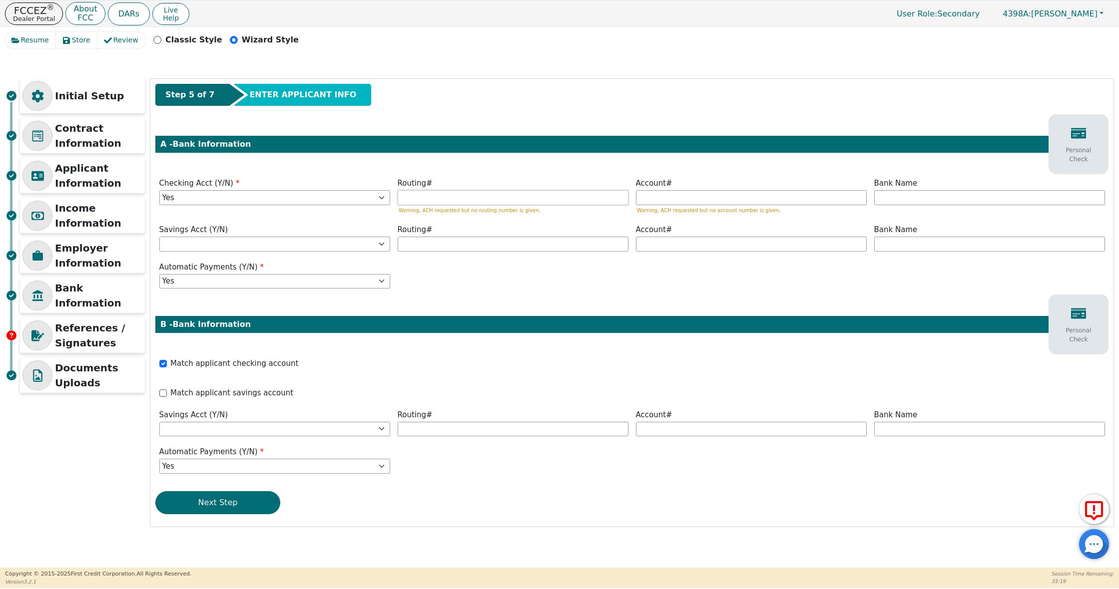
click at [514, 202] on input "text" at bounding box center [513, 197] width 231 height 15
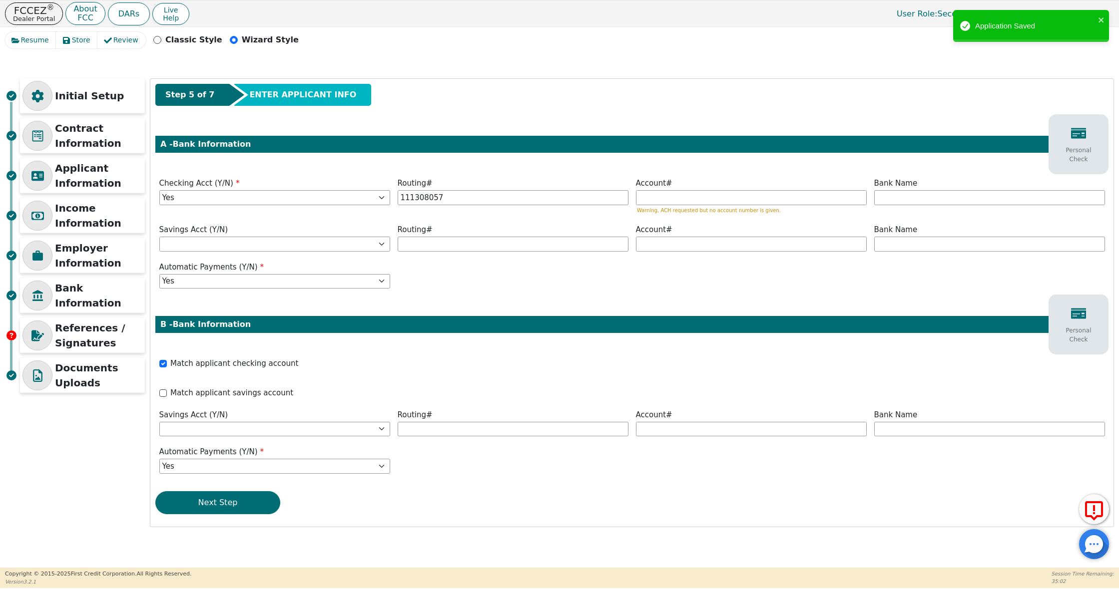
type input "*********"
click at [777, 192] on input "text" at bounding box center [751, 197] width 231 height 15
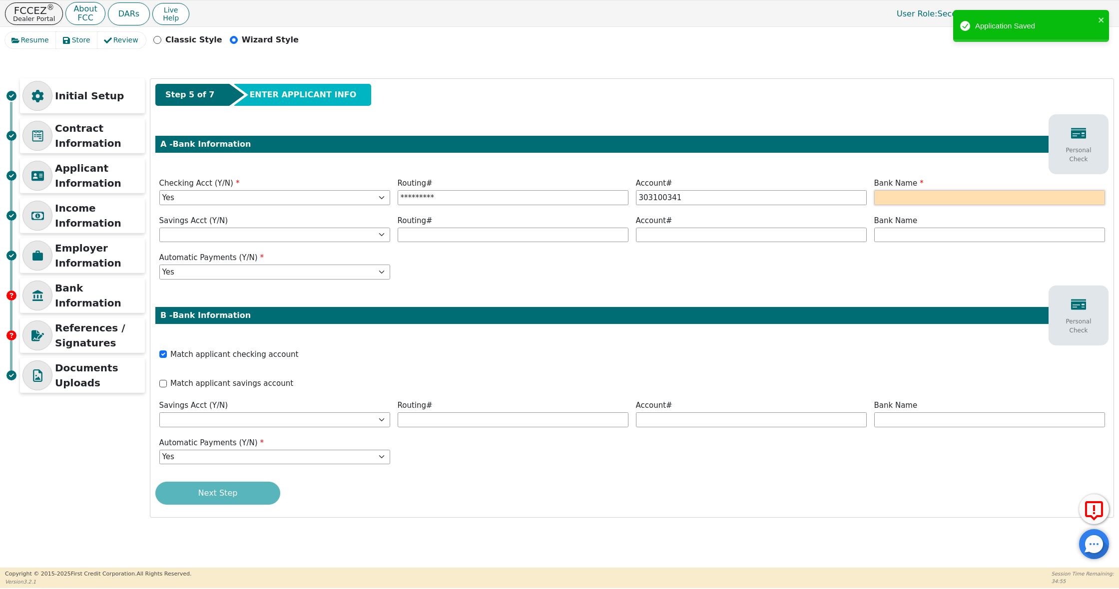
type input "*********"
click at [980, 190] on input "text" at bounding box center [989, 197] width 231 height 15
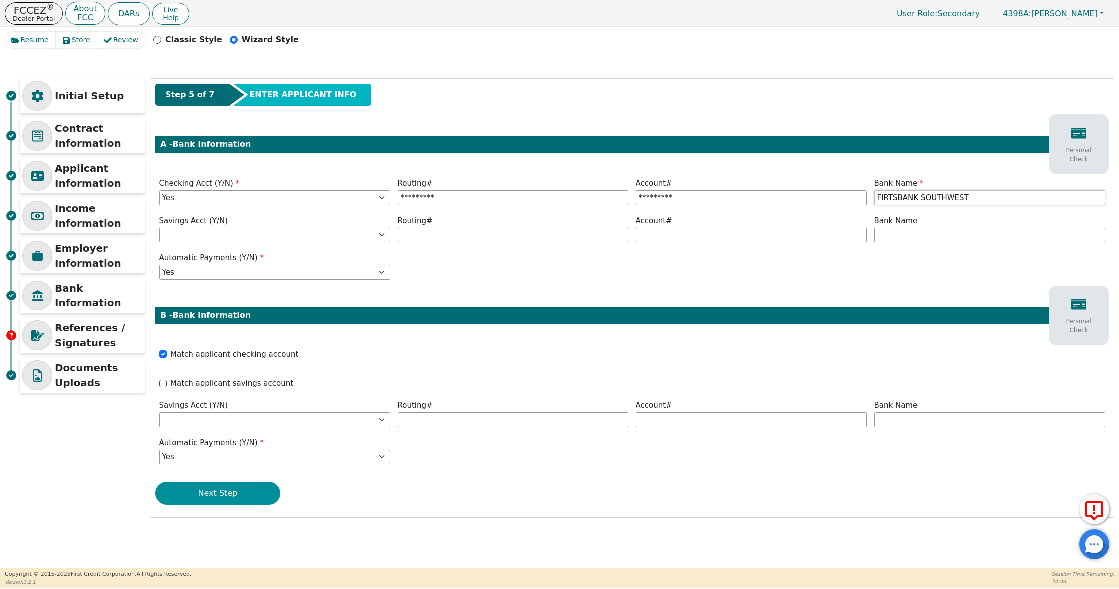
type input "FIRTSBANK SOUTHWEST"
click at [237, 500] on button "Next Step" at bounding box center [217, 493] width 125 height 23
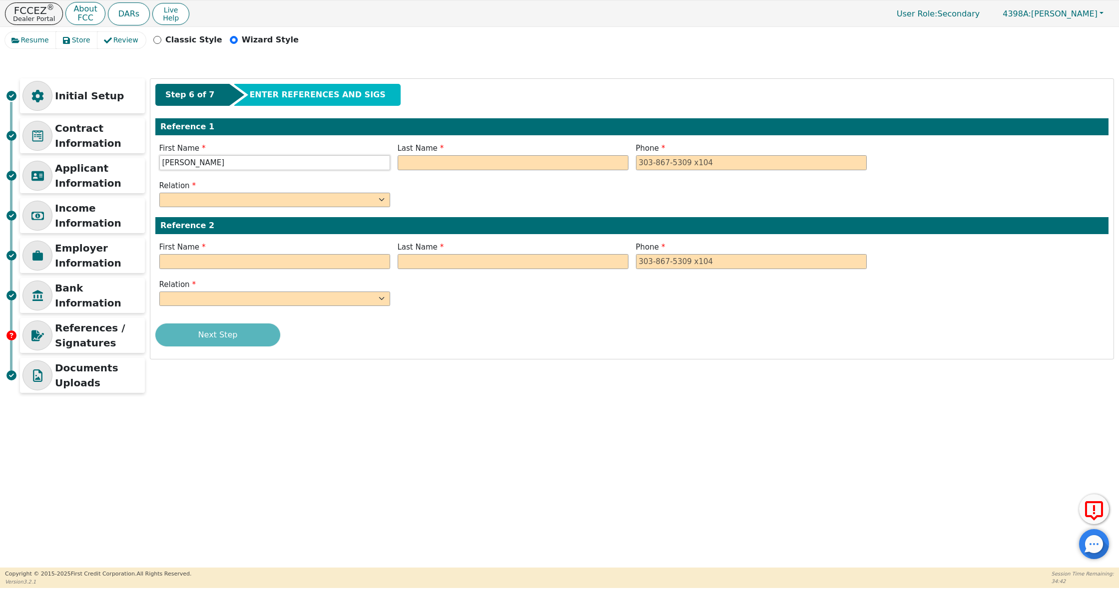
type input "[PERSON_NAME]"
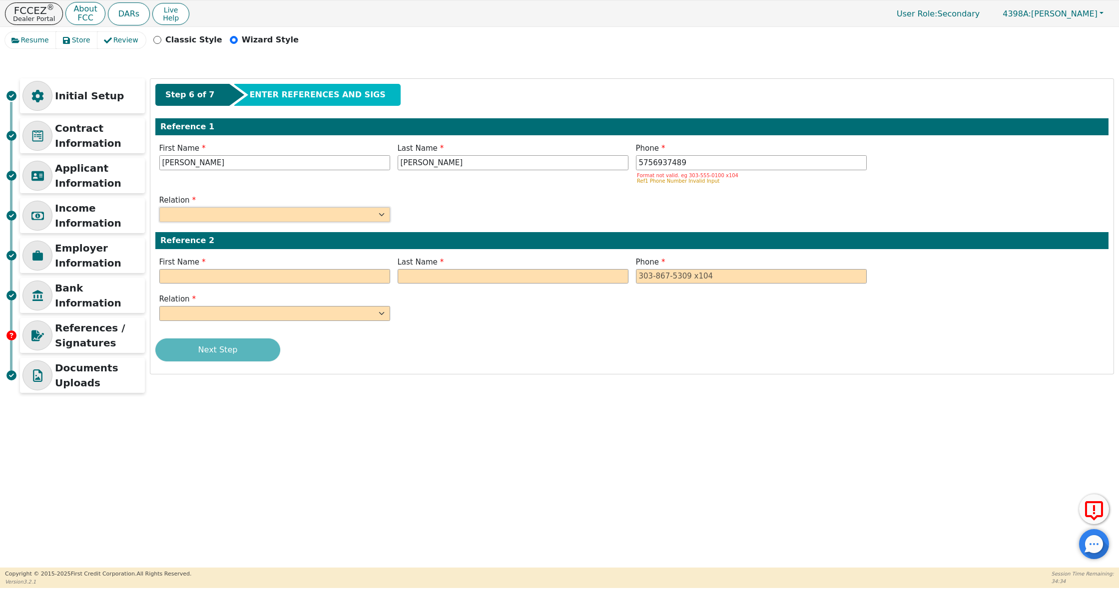
type input "[PHONE_NUMBER]"
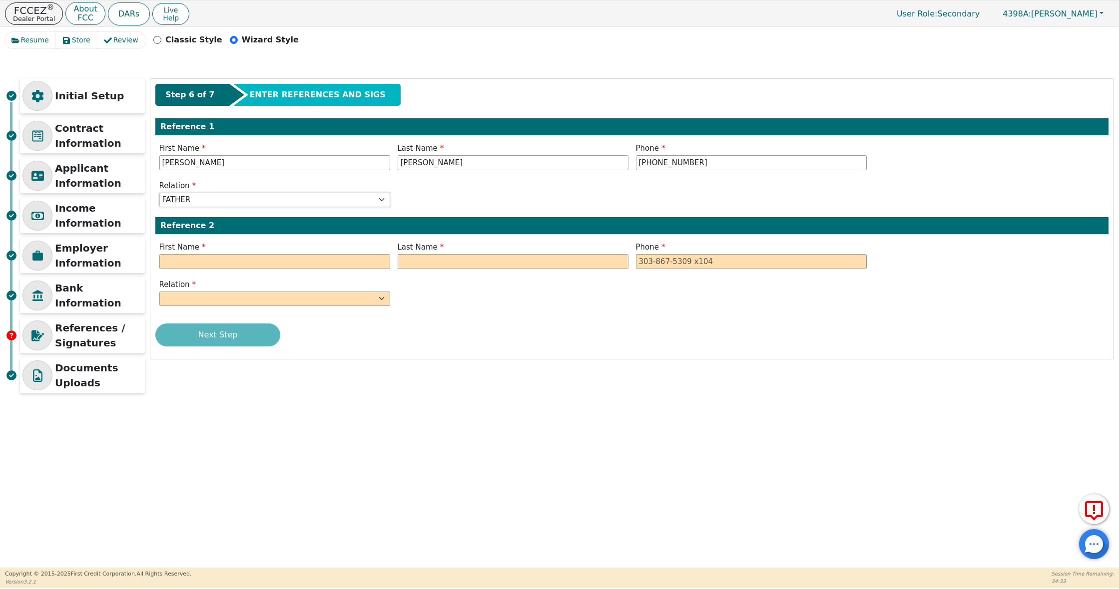
select select "FRIEND"
type input "[PERSON_NAME]"
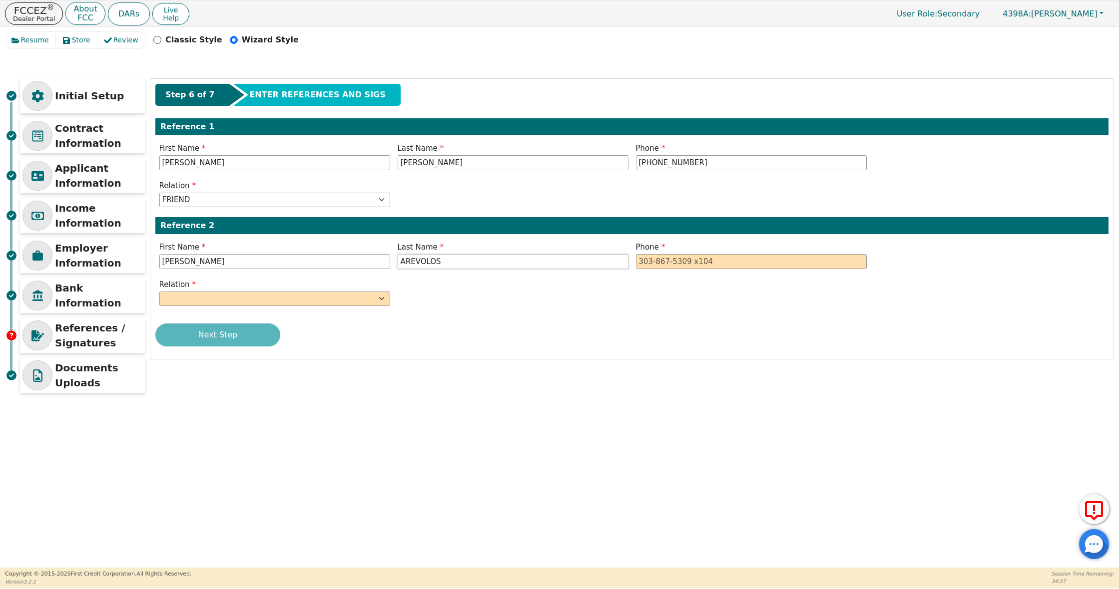
type input "AREVOLOS"
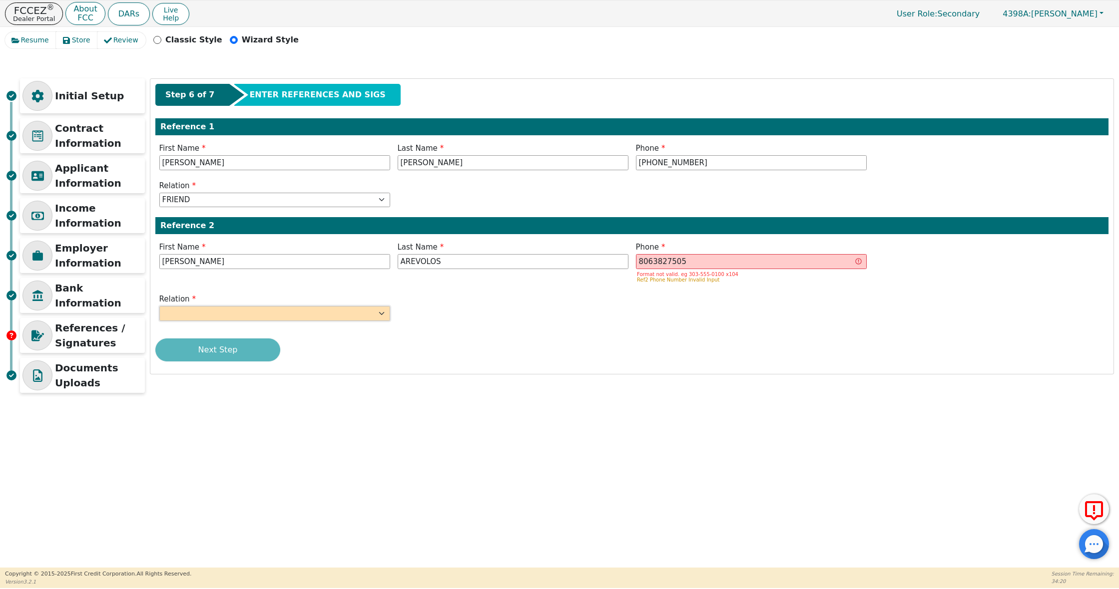
type input "[PHONE_NUMBER]"
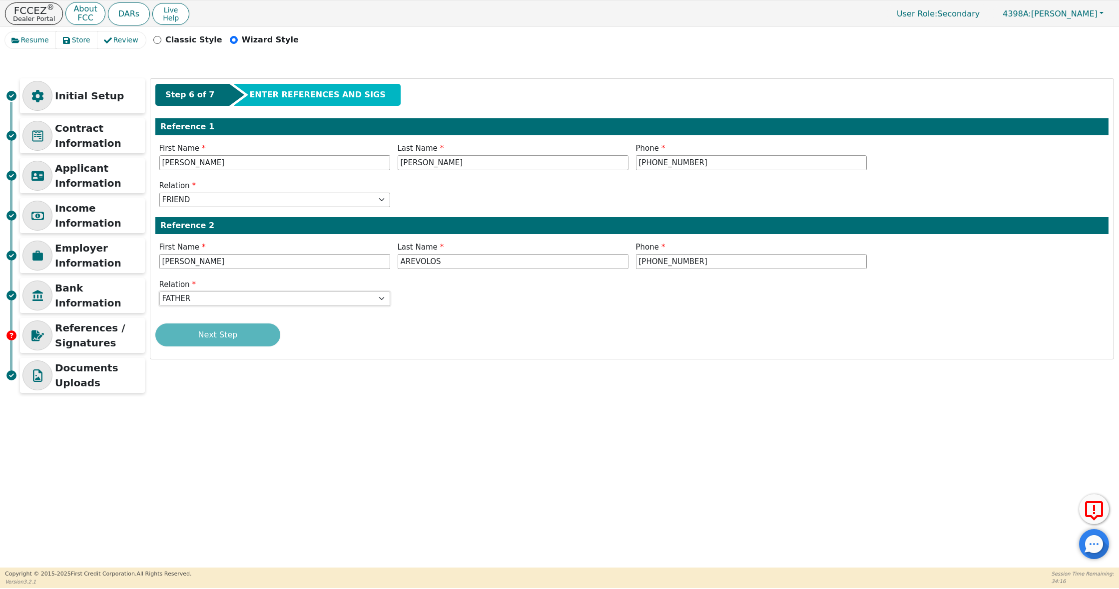
select select "FRIEND"
click at [236, 340] on button "Next Step" at bounding box center [217, 335] width 125 height 23
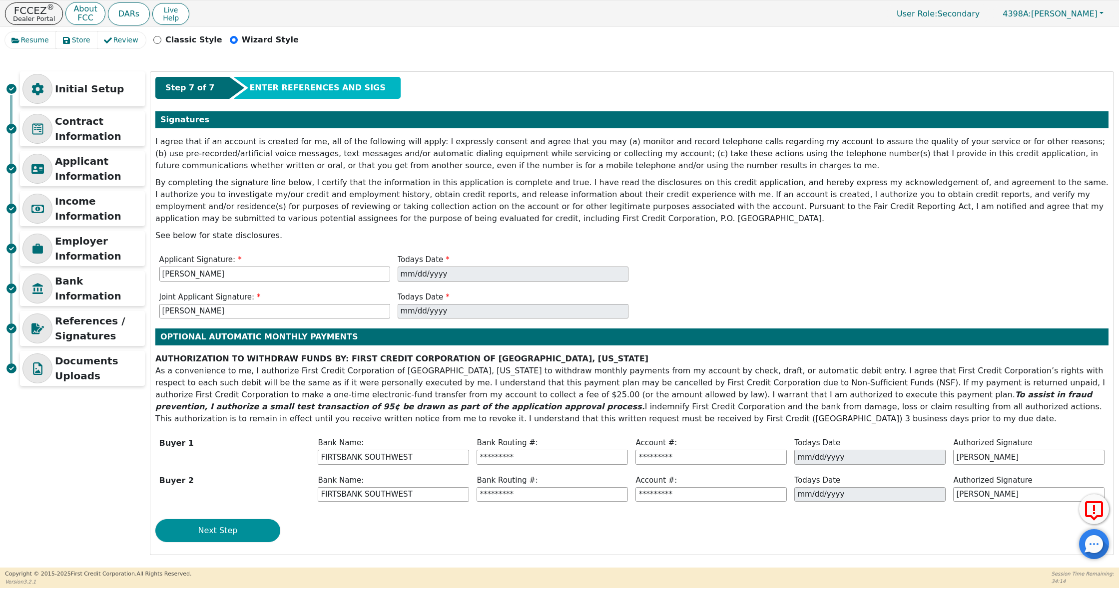
scroll to position [6, 0]
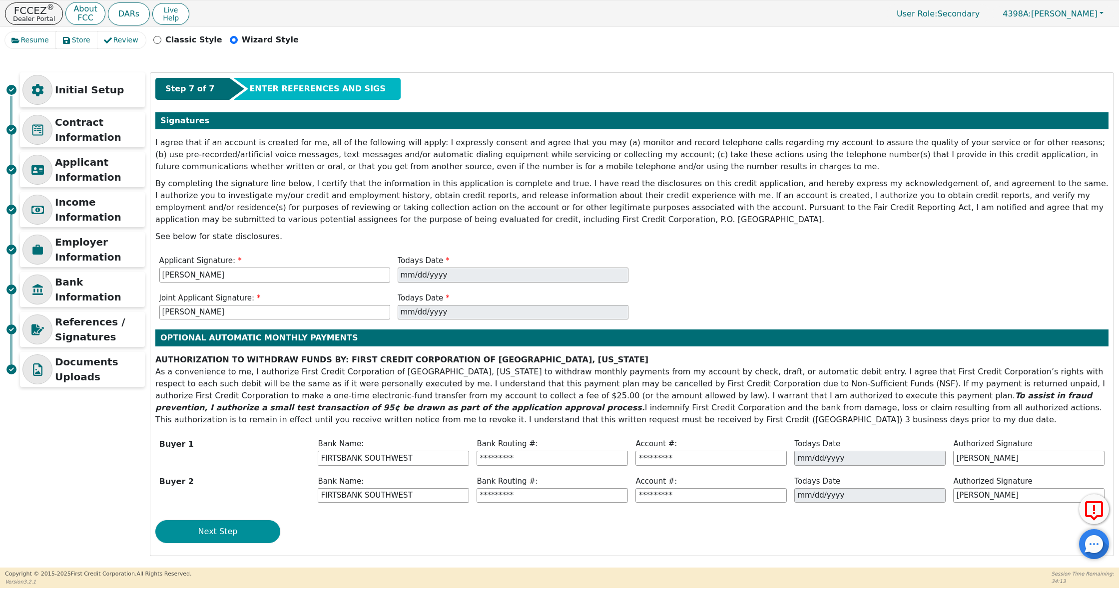
click at [250, 529] on button "Next Step" at bounding box center [217, 531] width 125 height 23
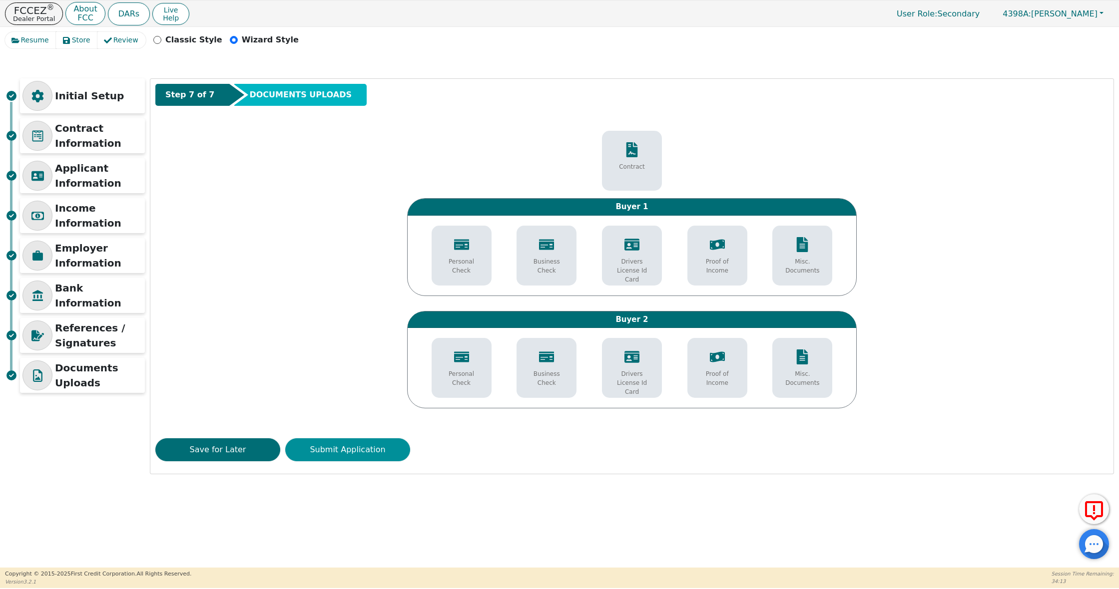
click at [380, 445] on button "Submit Application" at bounding box center [347, 450] width 125 height 23
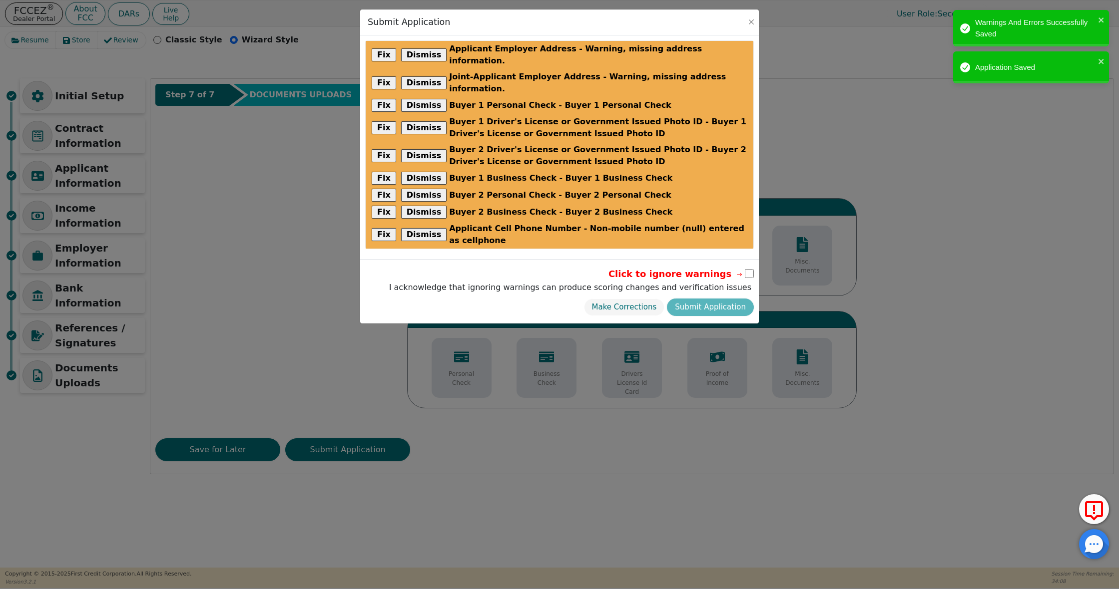
drag, startPoint x: 380, startPoint y: 445, endPoint x: 414, endPoint y: 378, distance: 75.1
click at [414, 378] on div "Submit Application Fix Dismiss Applicant Employer Address - Warning, missing ad…" at bounding box center [559, 294] width 1119 height 589
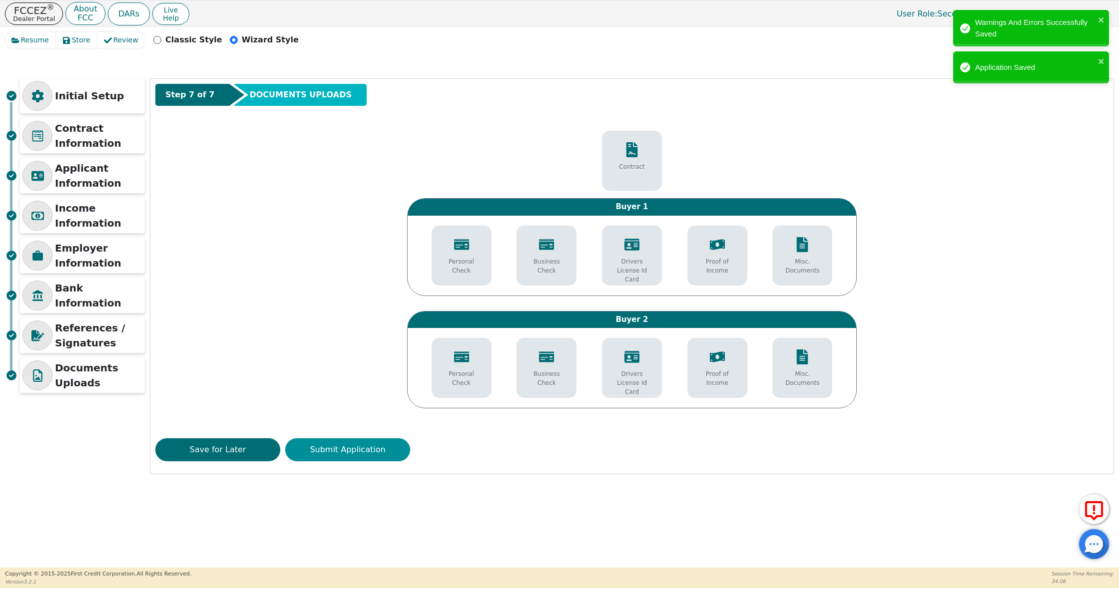
click at [377, 454] on button "Submit Application" at bounding box center [347, 450] width 125 height 23
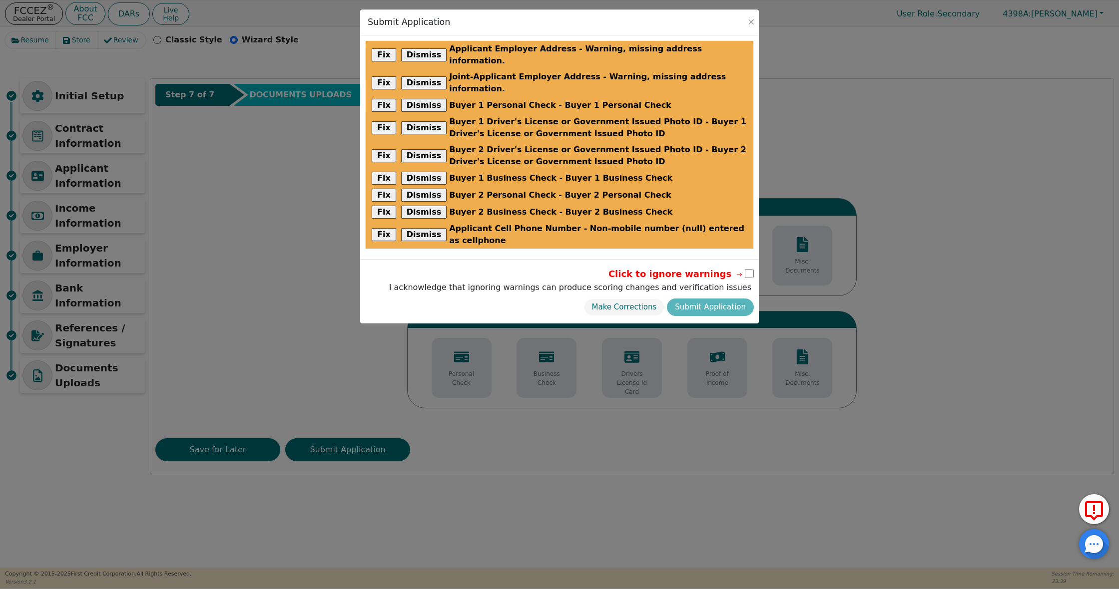
click at [746, 269] on input "checkbox" at bounding box center [749, 273] width 9 height 9
checkbox input "true"
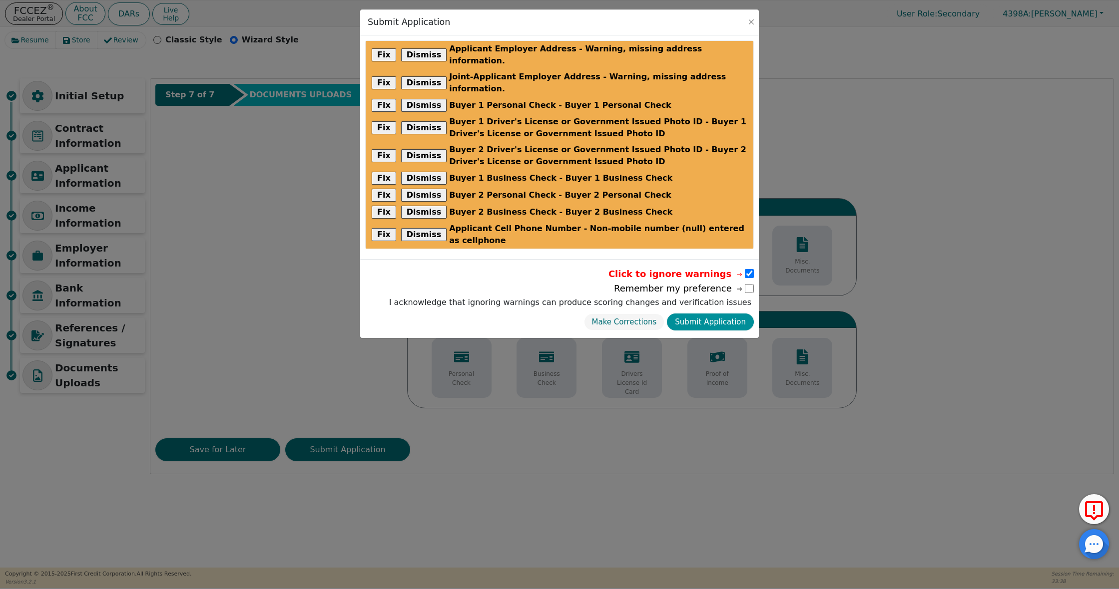
click at [735, 314] on button "Submit Application" at bounding box center [710, 322] width 87 height 17
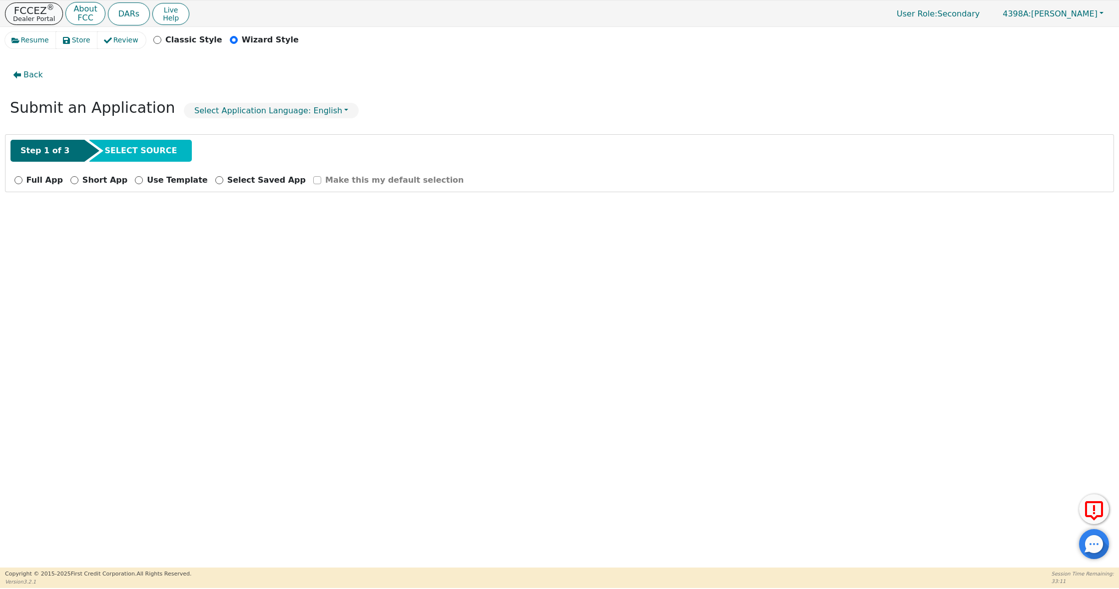
click at [41, 20] on p "Dealer Portal" at bounding box center [34, 18] width 42 height 6
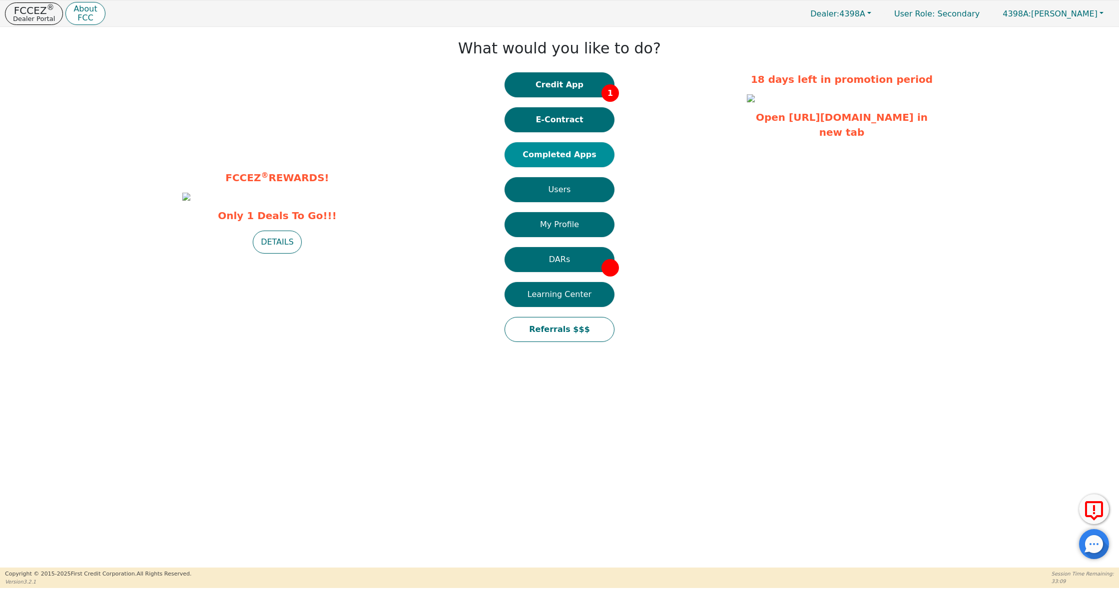
click at [557, 161] on button "Completed Apps" at bounding box center [559, 154] width 110 height 25
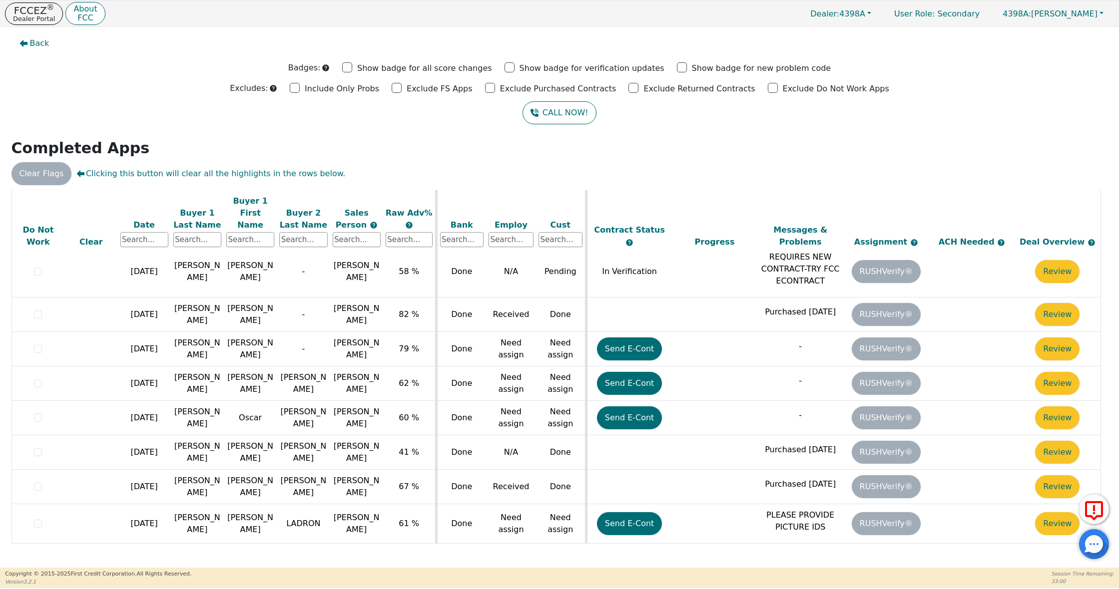
scroll to position [275, 0]
